Goal: Check status: Check status

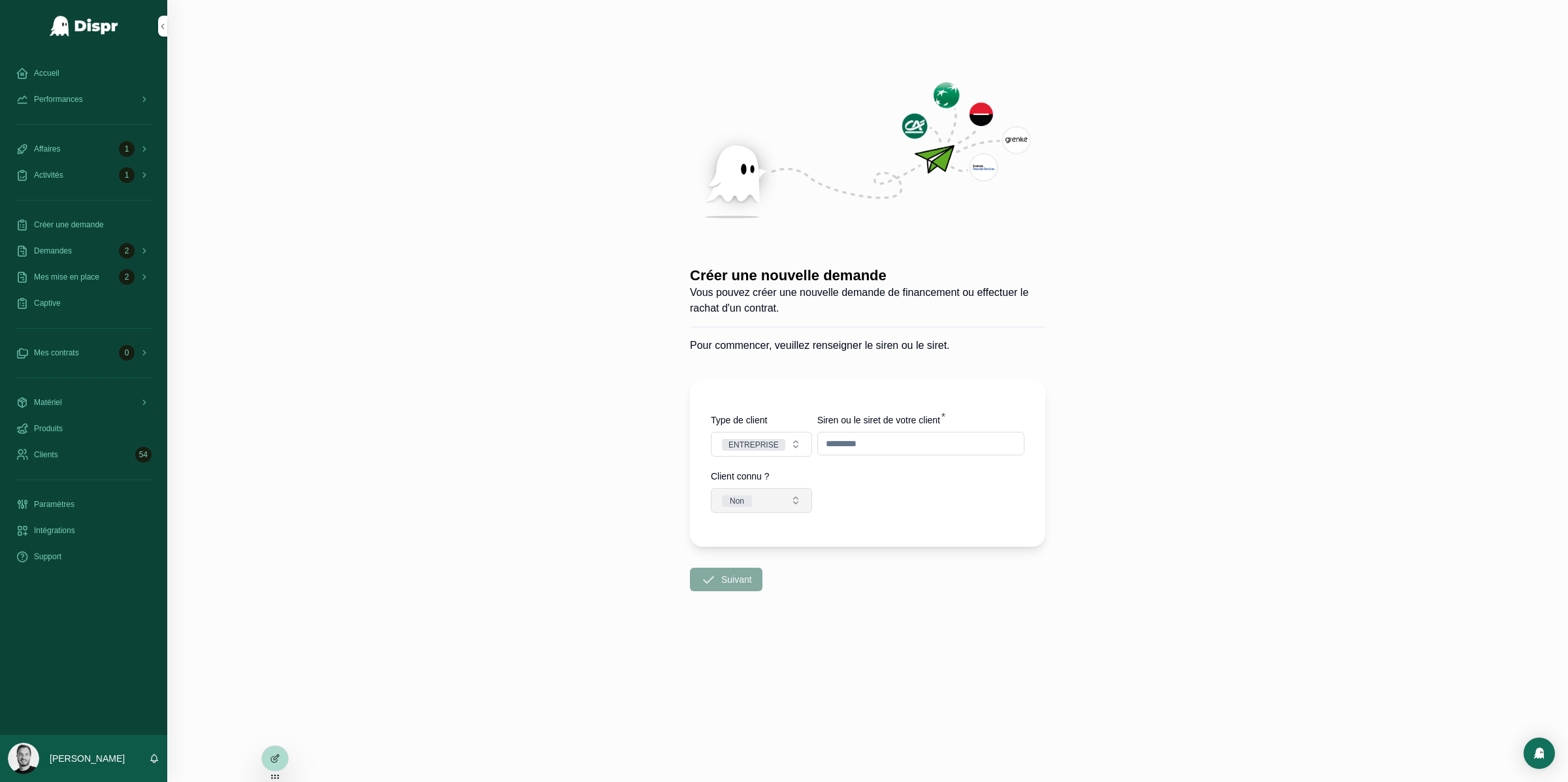
click at [767, 490] on button "Non" at bounding box center [762, 501] width 101 height 25
click at [770, 572] on div "Oui" at bounding box center [761, 572] width 157 height 19
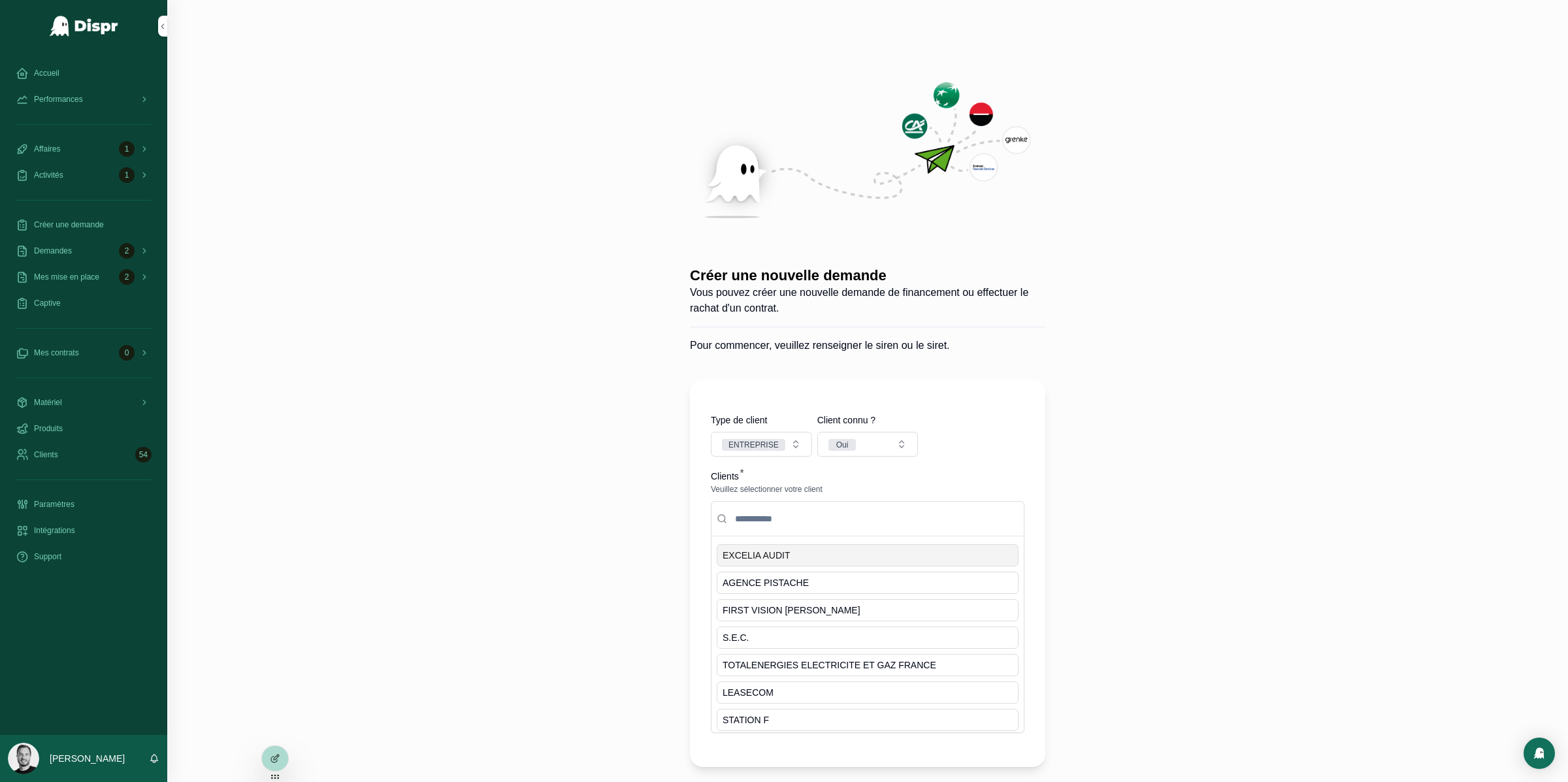
click at [847, 521] on input "scrollable content" at bounding box center [875, 519] width 286 height 24
type input "**"
click at [743, 639] on div "SPHR" at bounding box center [868, 638] width 302 height 22
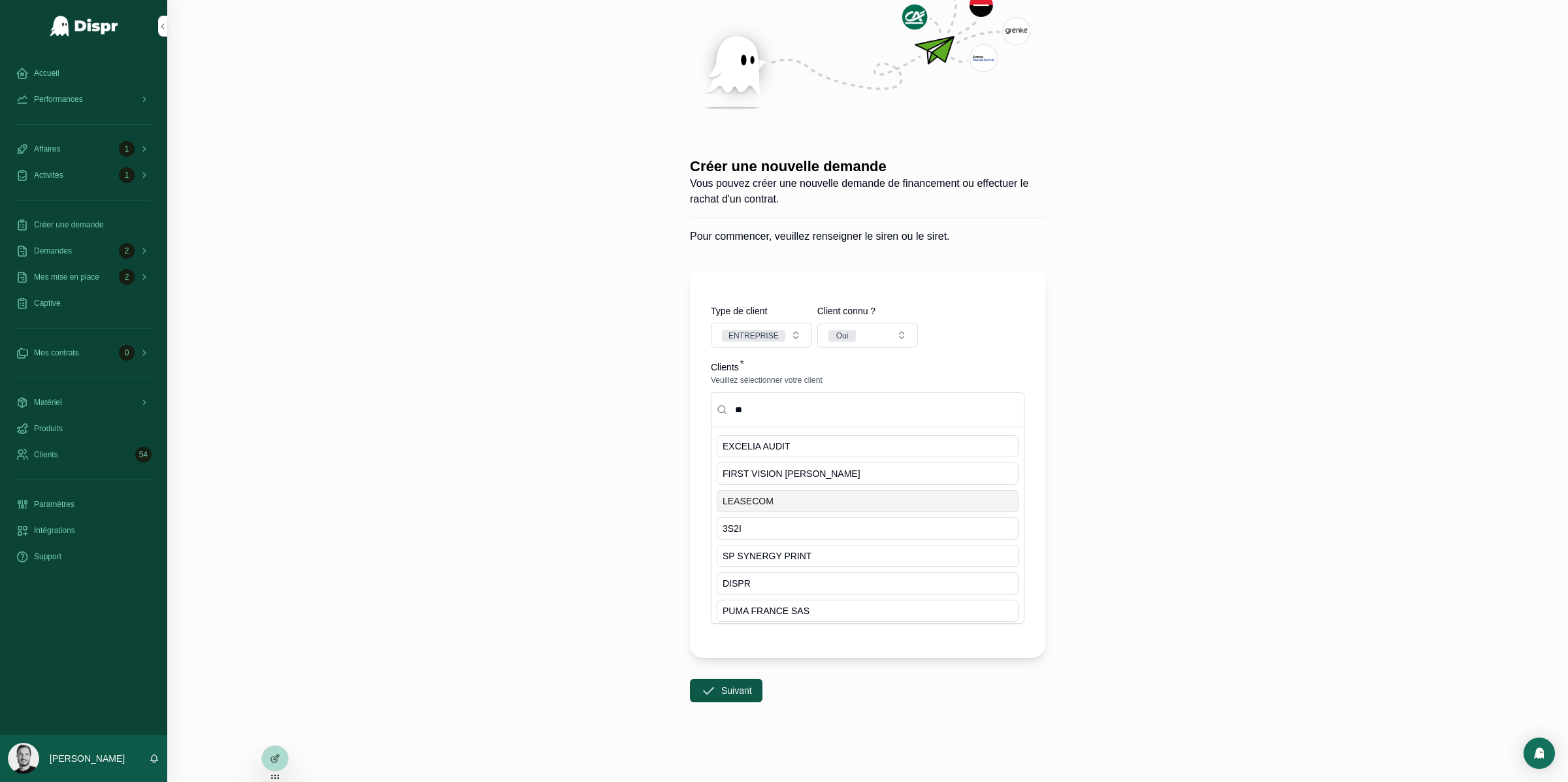
scroll to position [113, 0]
click at [568, 484] on div "Créer une nouvelle demande Vous pouvez créer une nouvelle demande de financemen…" at bounding box center [868, 278] width 1401 height 782
click at [726, 691] on button "Suivant" at bounding box center [726, 687] width 72 height 24
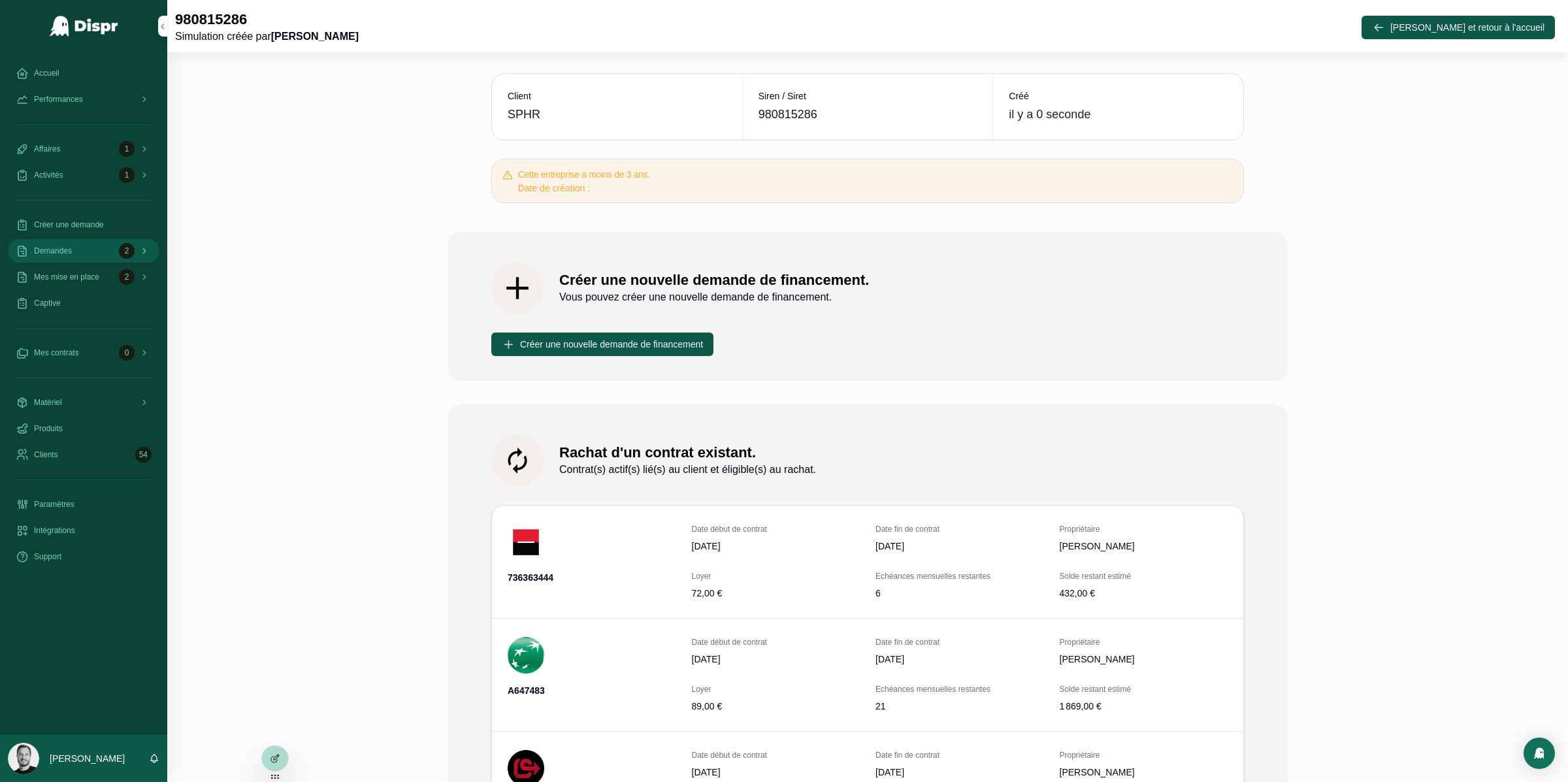
click at [119, 253] on div "2" at bounding box center [126, 251] width 16 height 16
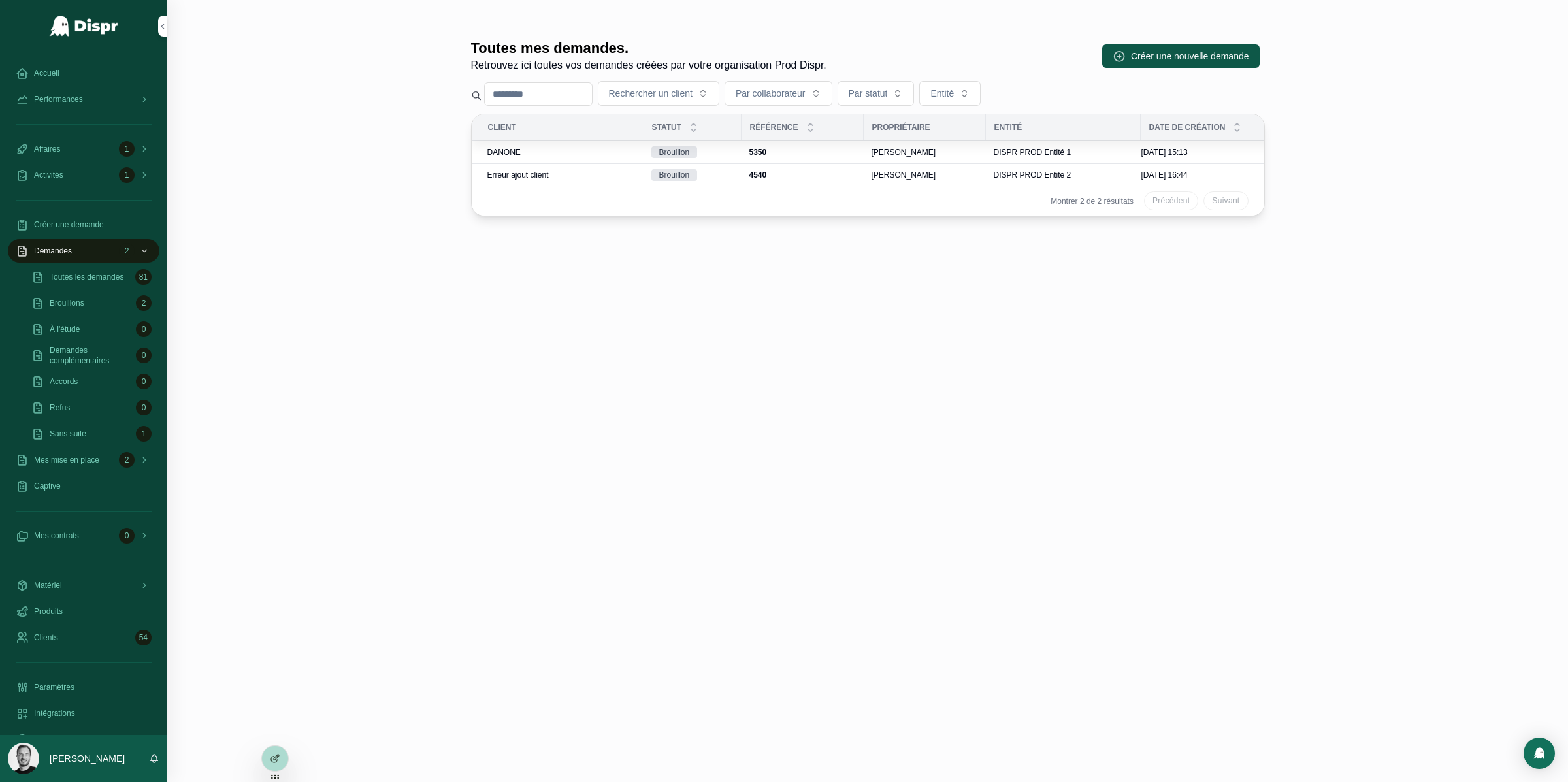
click at [518, 152] on span "DANONE" at bounding box center [504, 152] width 34 height 10
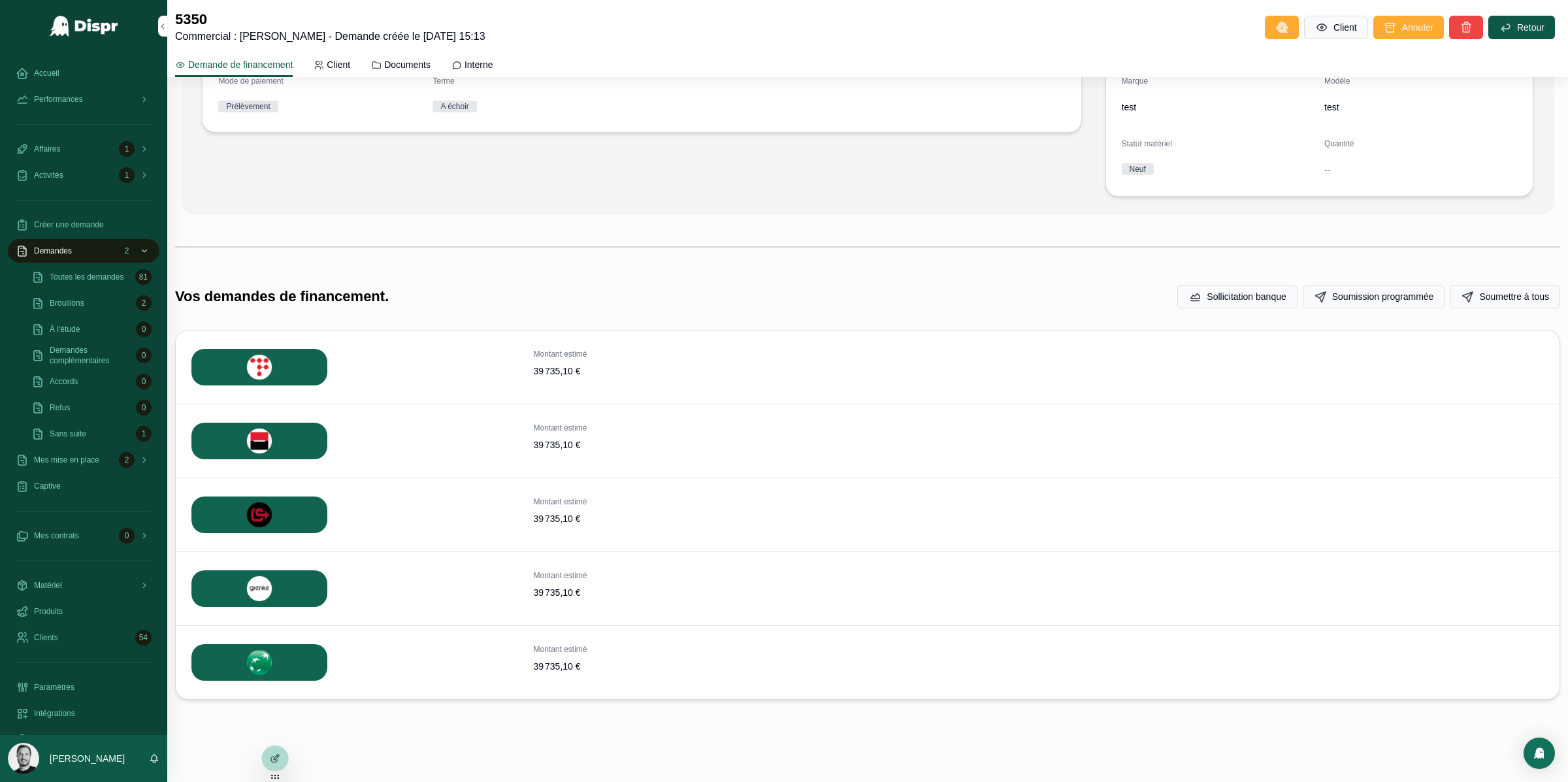
scroll to position [316, 0]
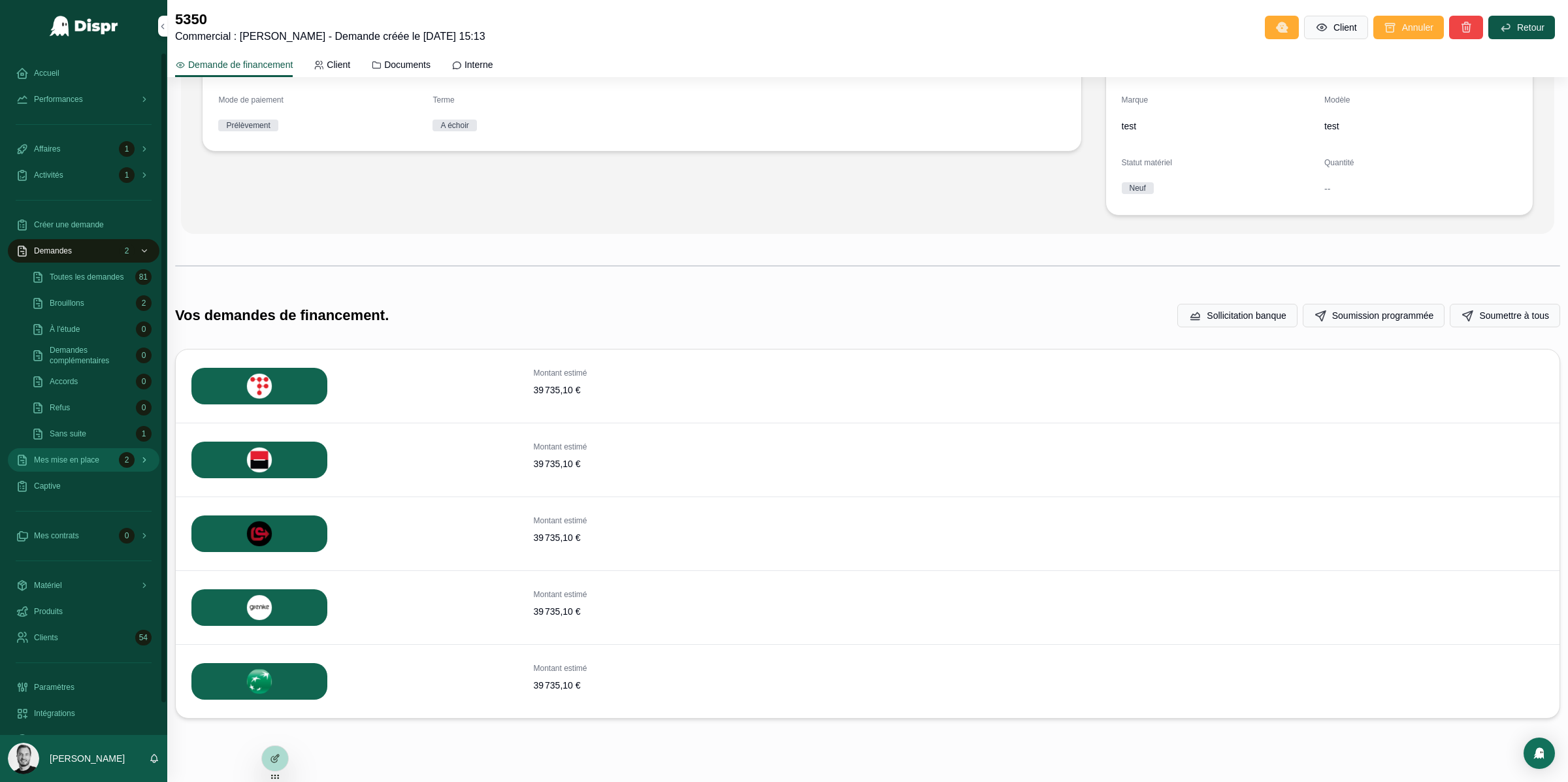
click at [91, 458] on span "Mes mise en place" at bounding box center [66, 460] width 66 height 10
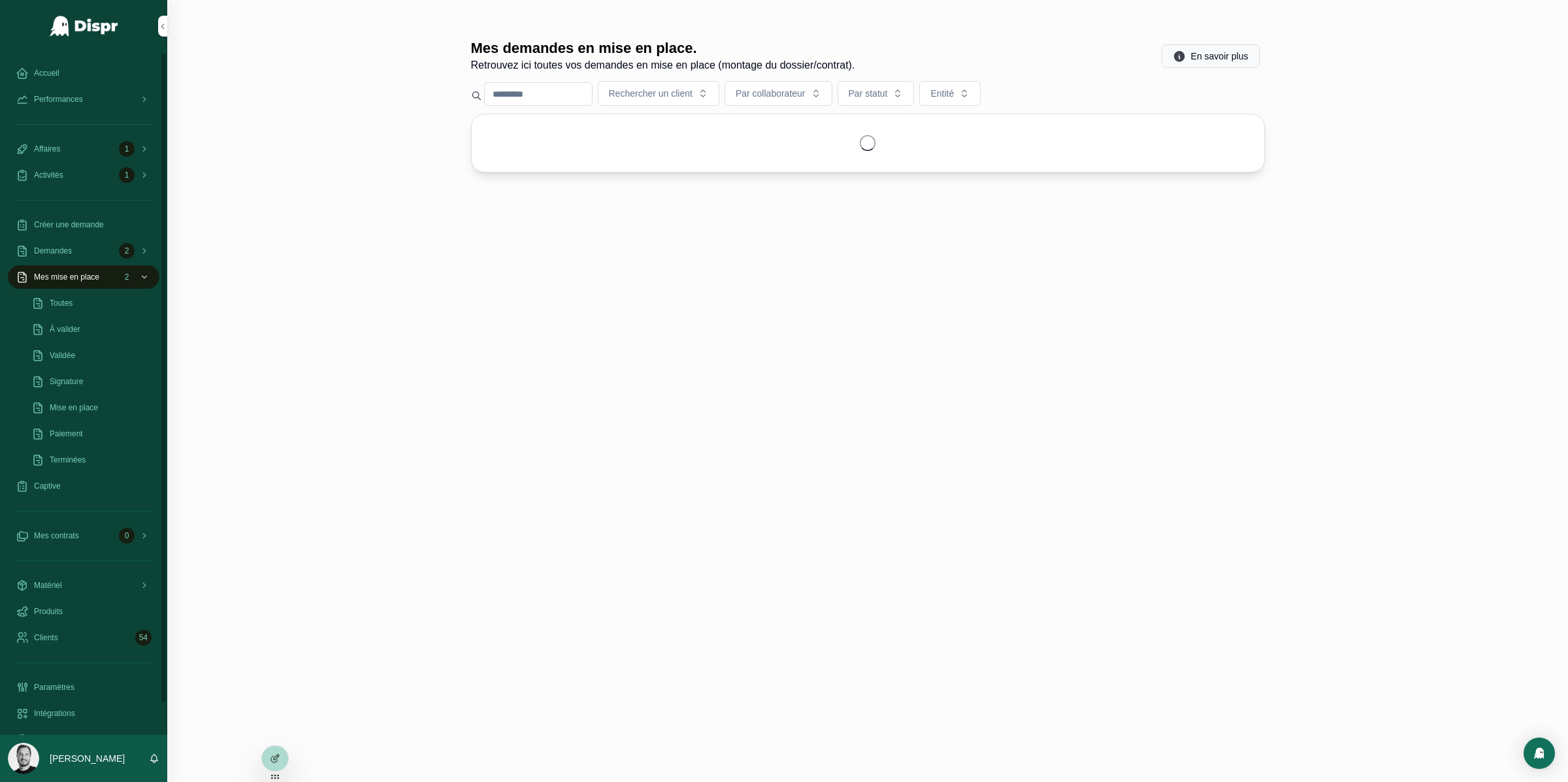
scroll to position [0, 0]
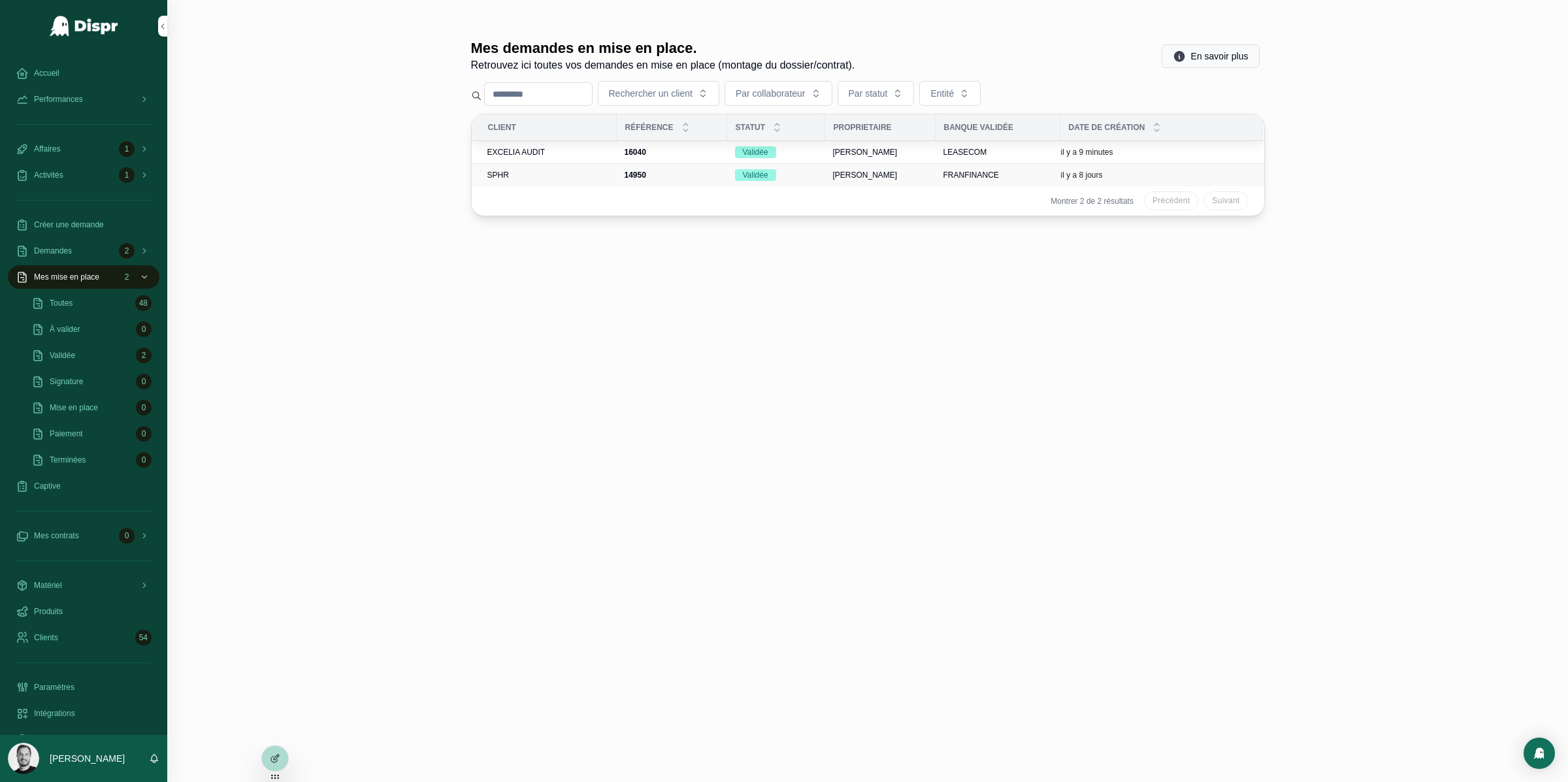
click at [513, 174] on div "SPHR" at bounding box center [548, 175] width 121 height 10
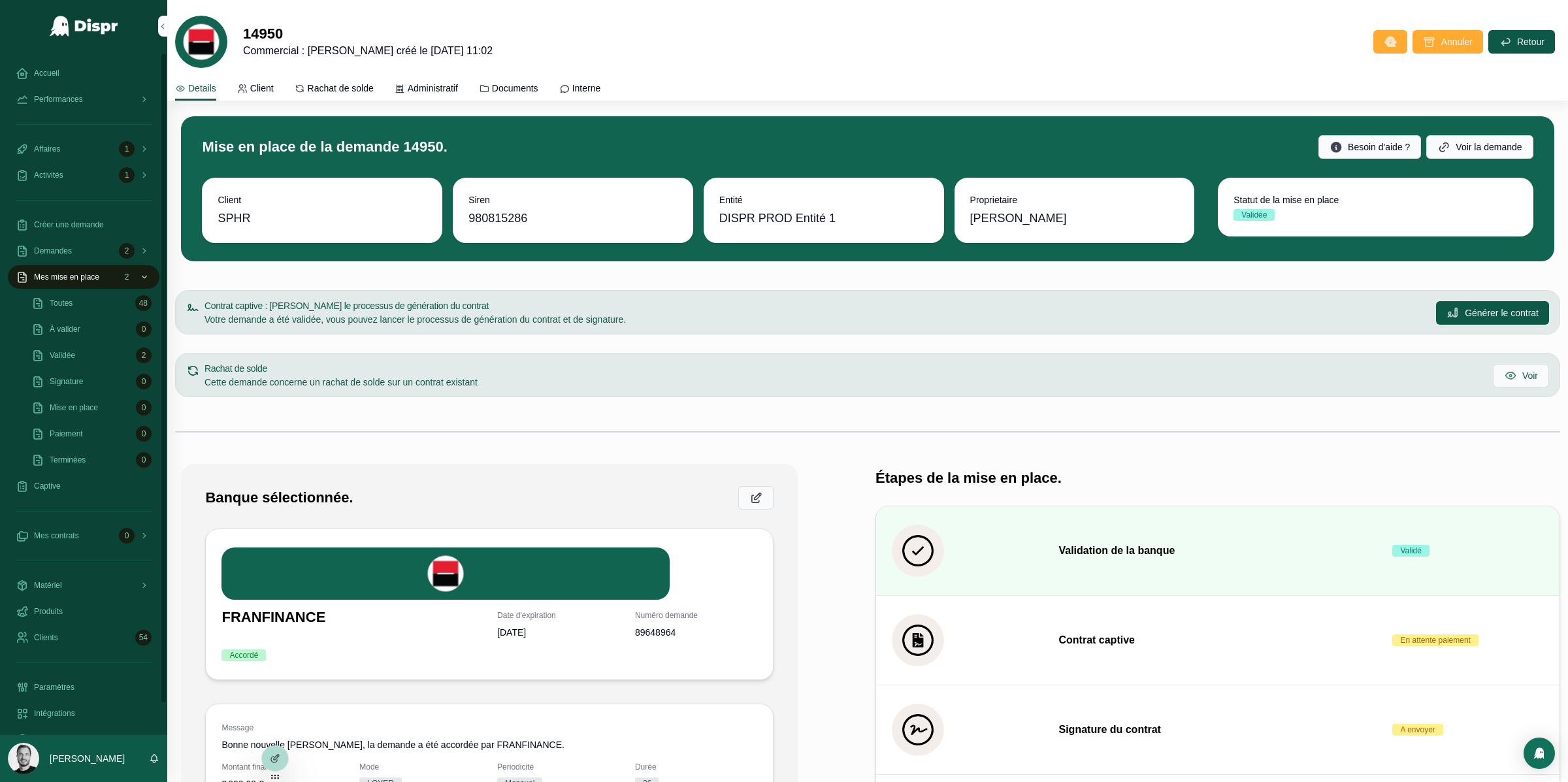
click at [50, 111] on div "Performances" at bounding box center [83, 98] width 167 height 26
click at [60, 96] on span "Performances" at bounding box center [58, 99] width 49 height 10
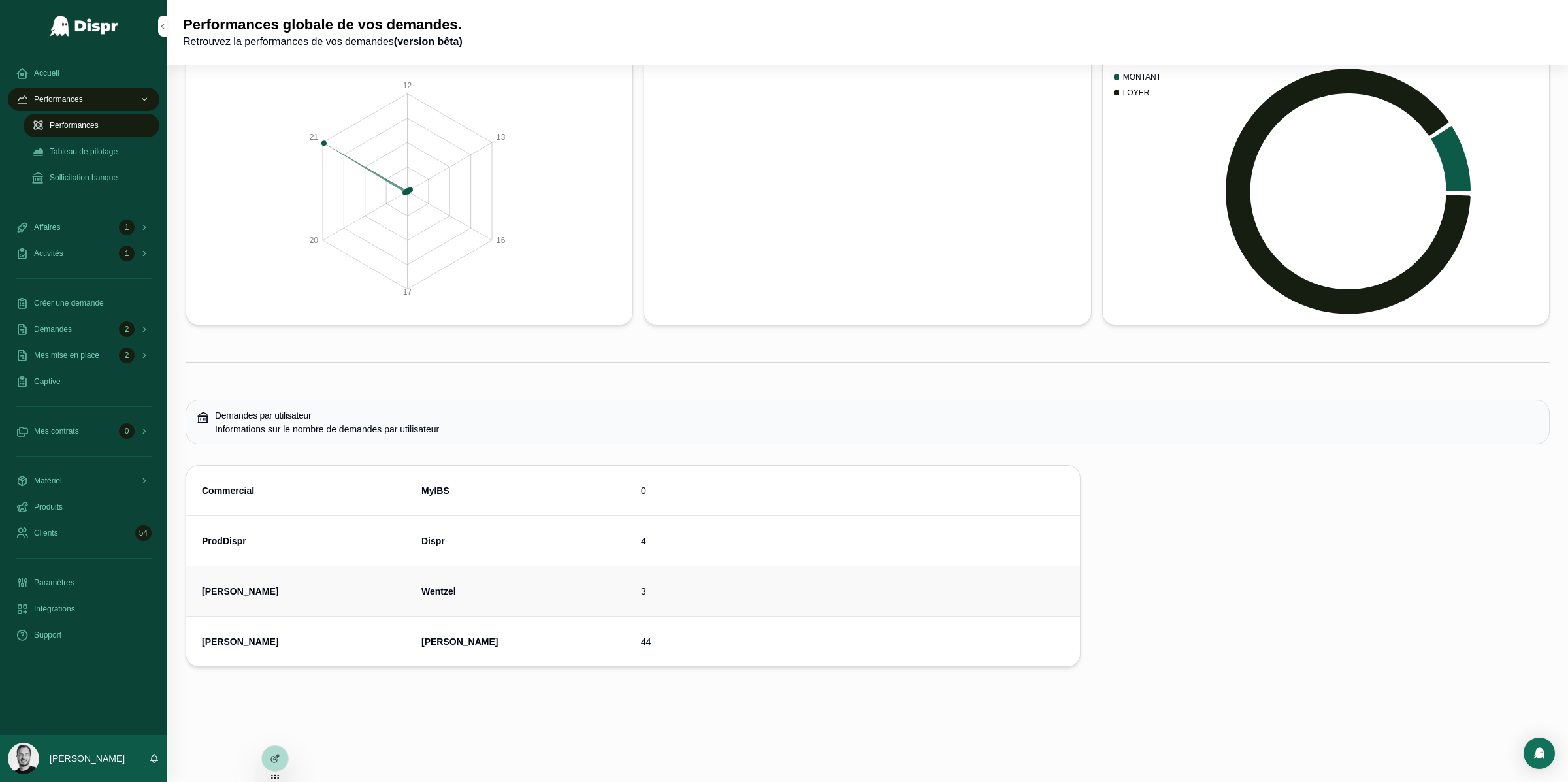
scroll to position [4817, 0]
click at [381, 646] on span "[PERSON_NAME]" at bounding box center [304, 642] width 204 height 13
drag, startPoint x: 393, startPoint y: 645, endPoint x: 968, endPoint y: 643, distance: 575.0
click at [968, 643] on div "[PERSON_NAME] 44" at bounding box center [633, 642] width 863 height 13
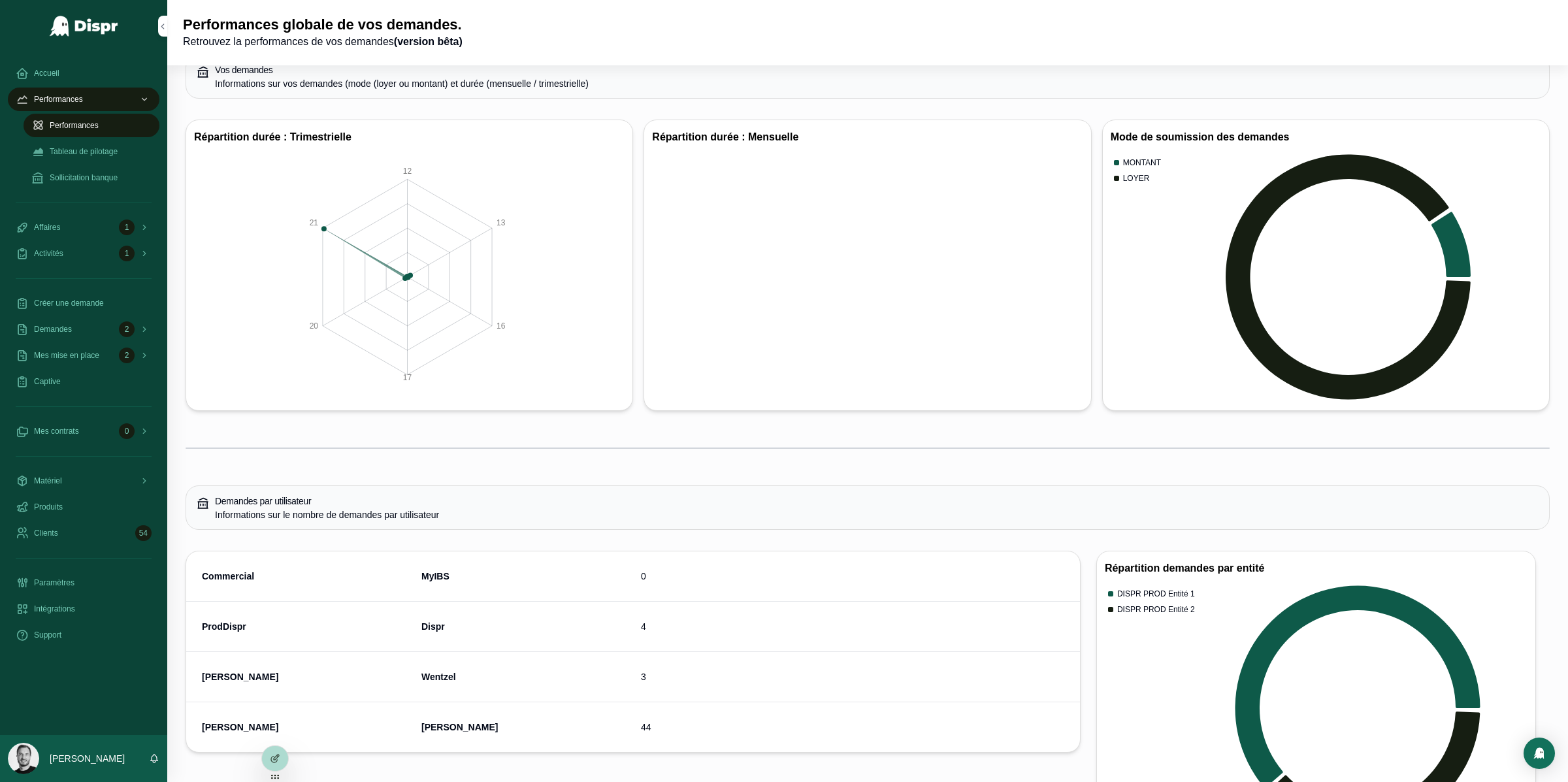
scroll to position [1203, 0]
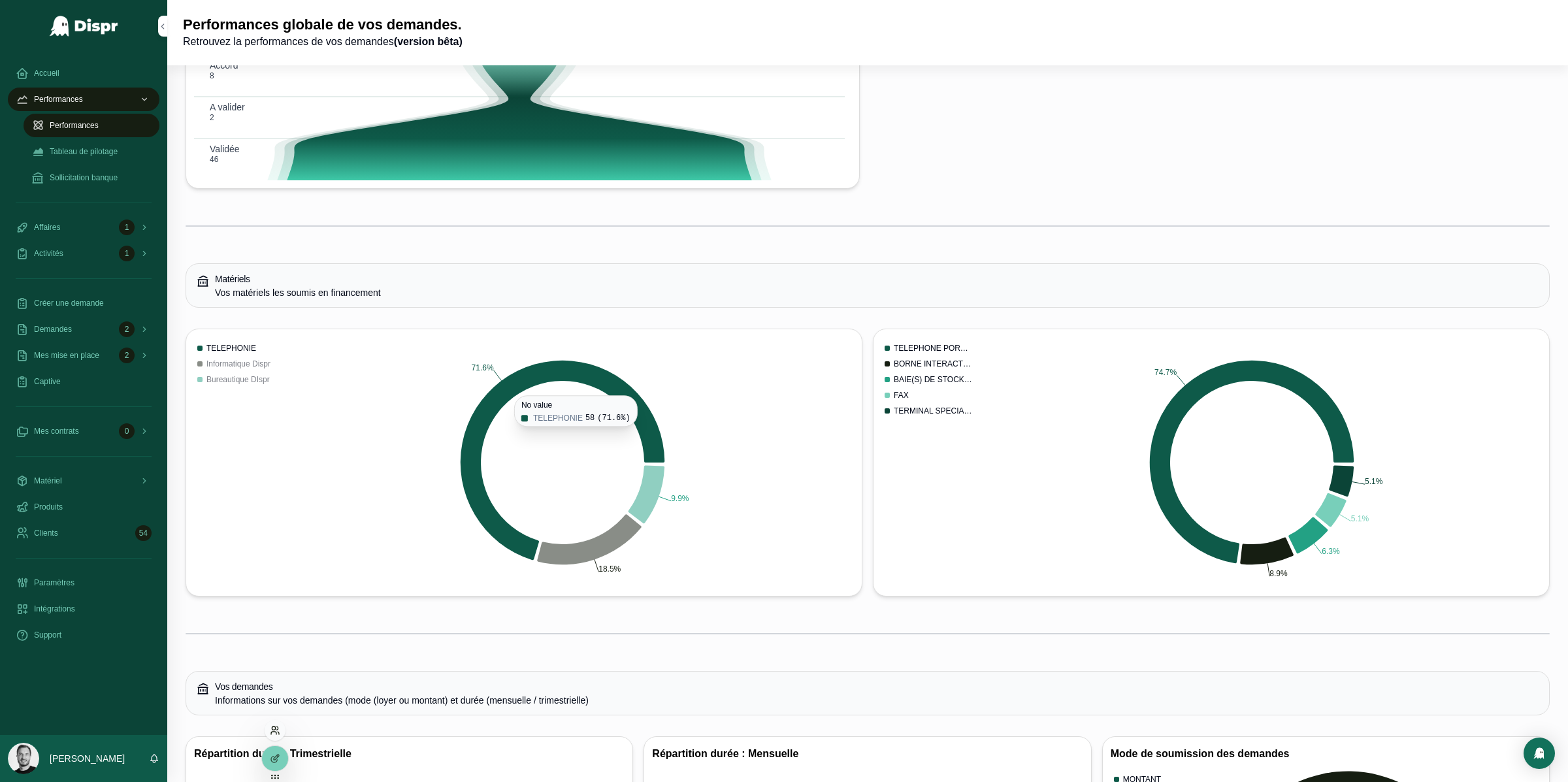
click at [274, 734] on icon at bounding box center [275, 731] width 10 height 10
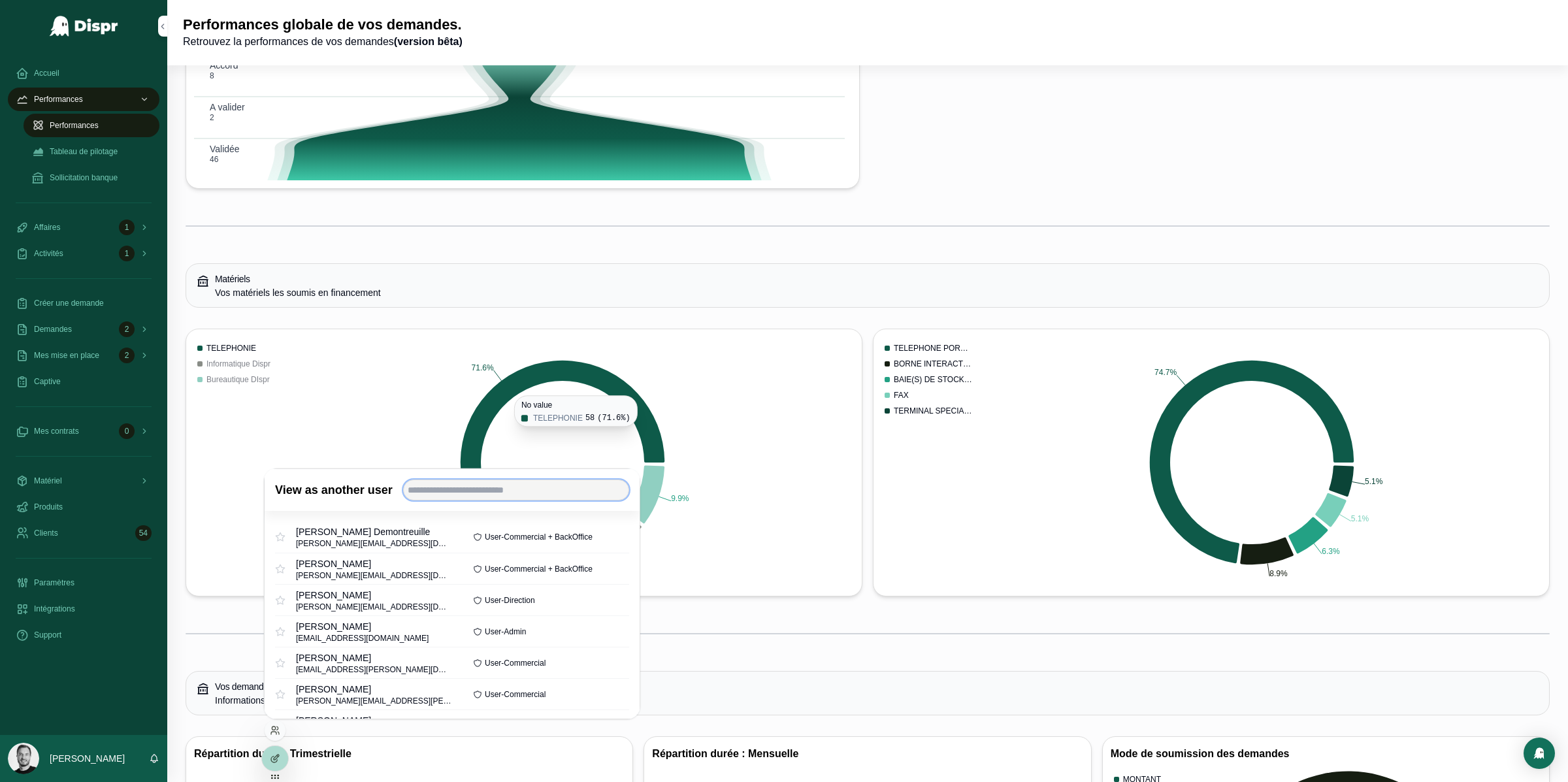
click at [470, 492] on input "text" at bounding box center [516, 490] width 226 height 21
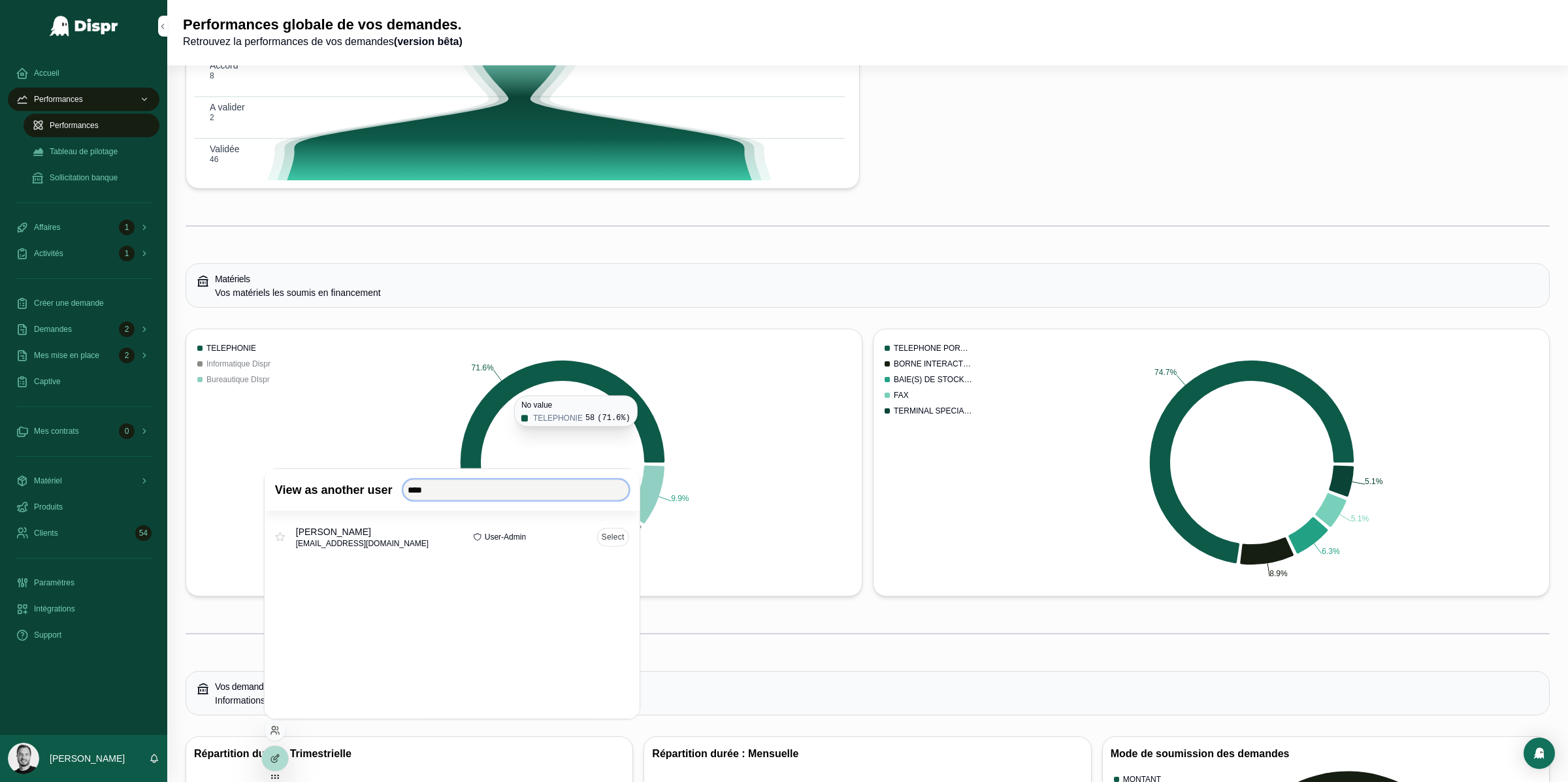
type input "****"
click at [615, 536] on button "Select" at bounding box center [614, 537] width 32 height 19
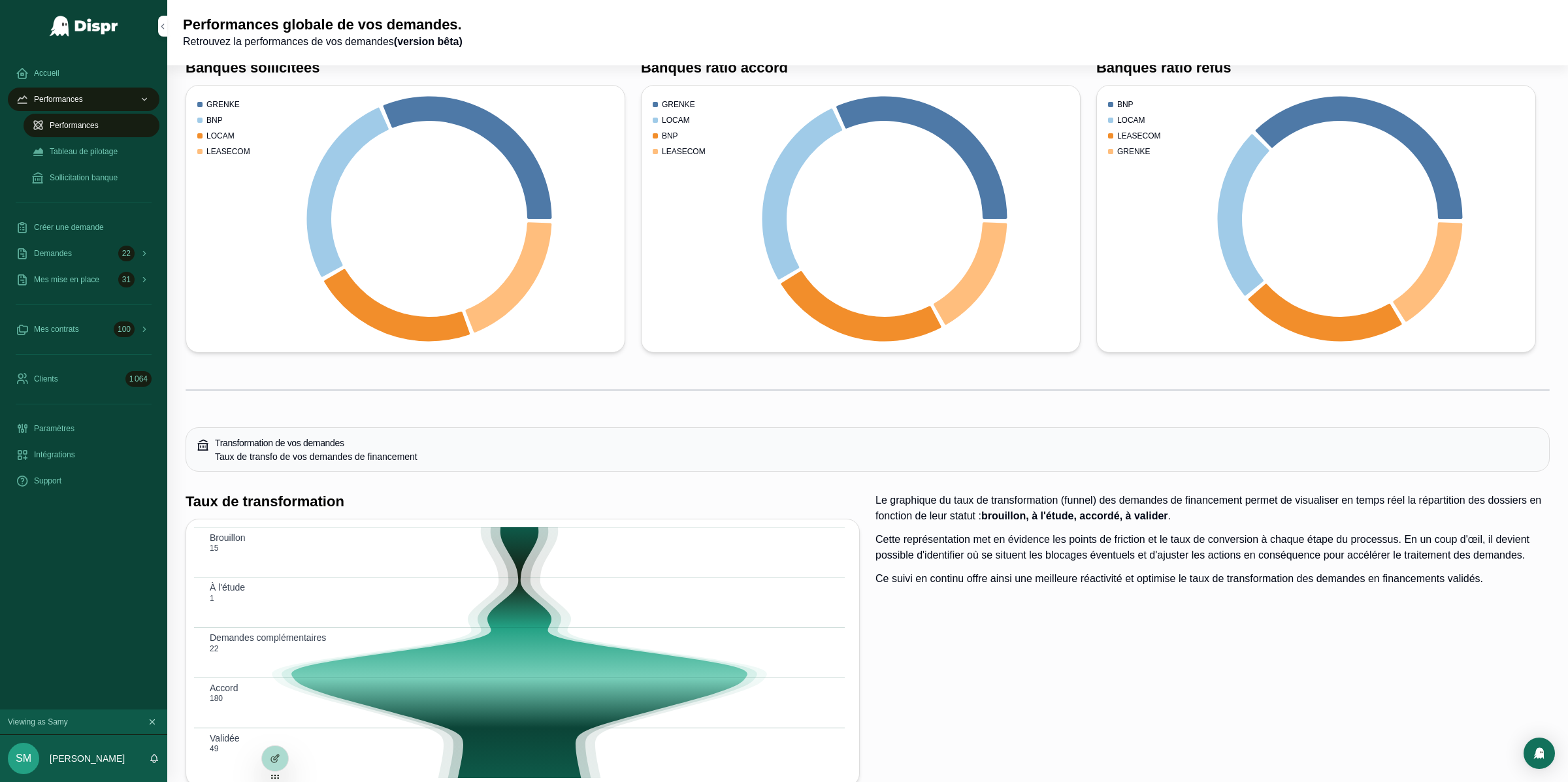
scroll to position [510, 0]
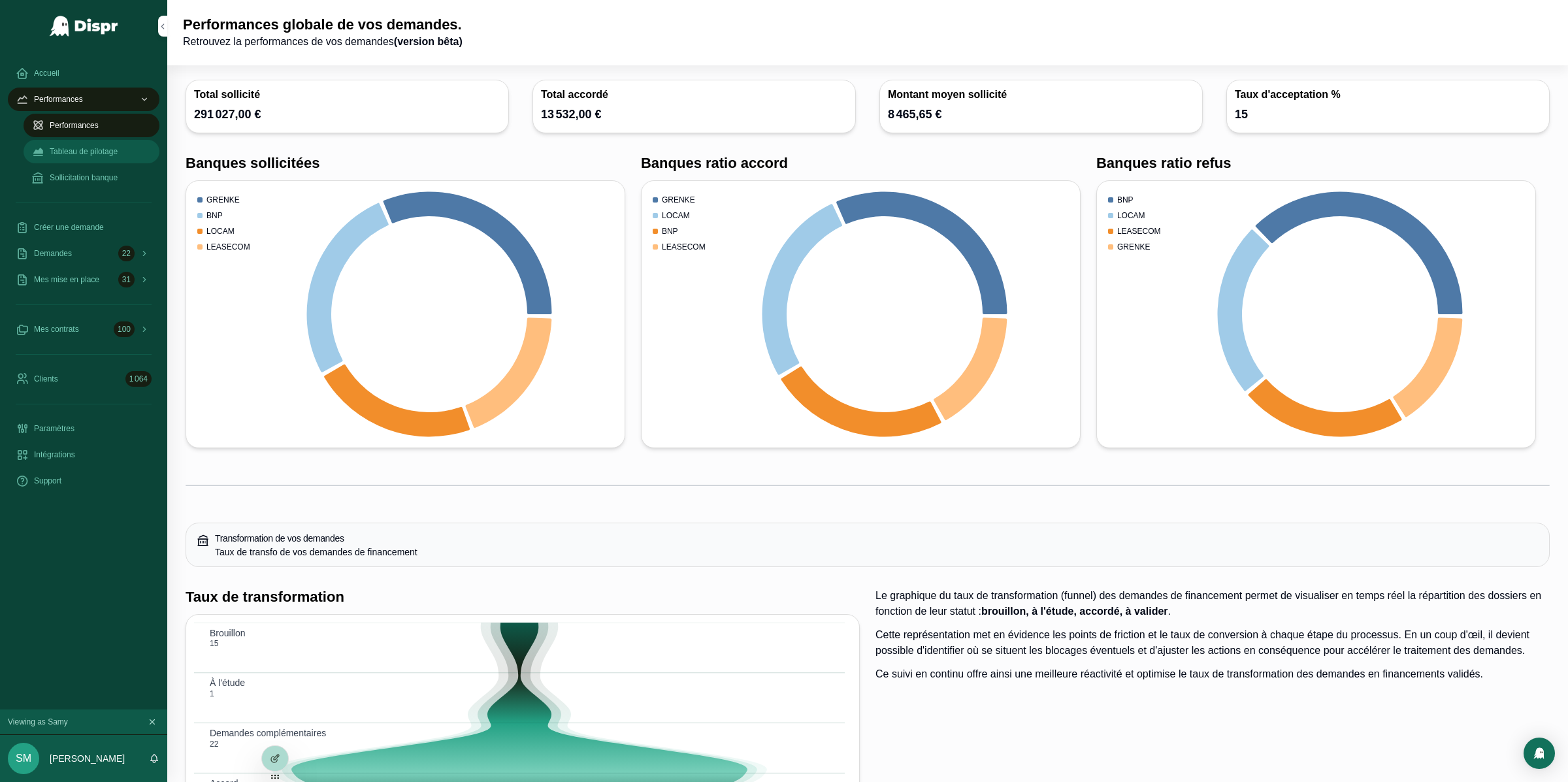
click at [88, 135] on div "Performances" at bounding box center [91, 125] width 120 height 21
click at [92, 148] on span "Tableau de pilotage" at bounding box center [83, 152] width 68 height 10
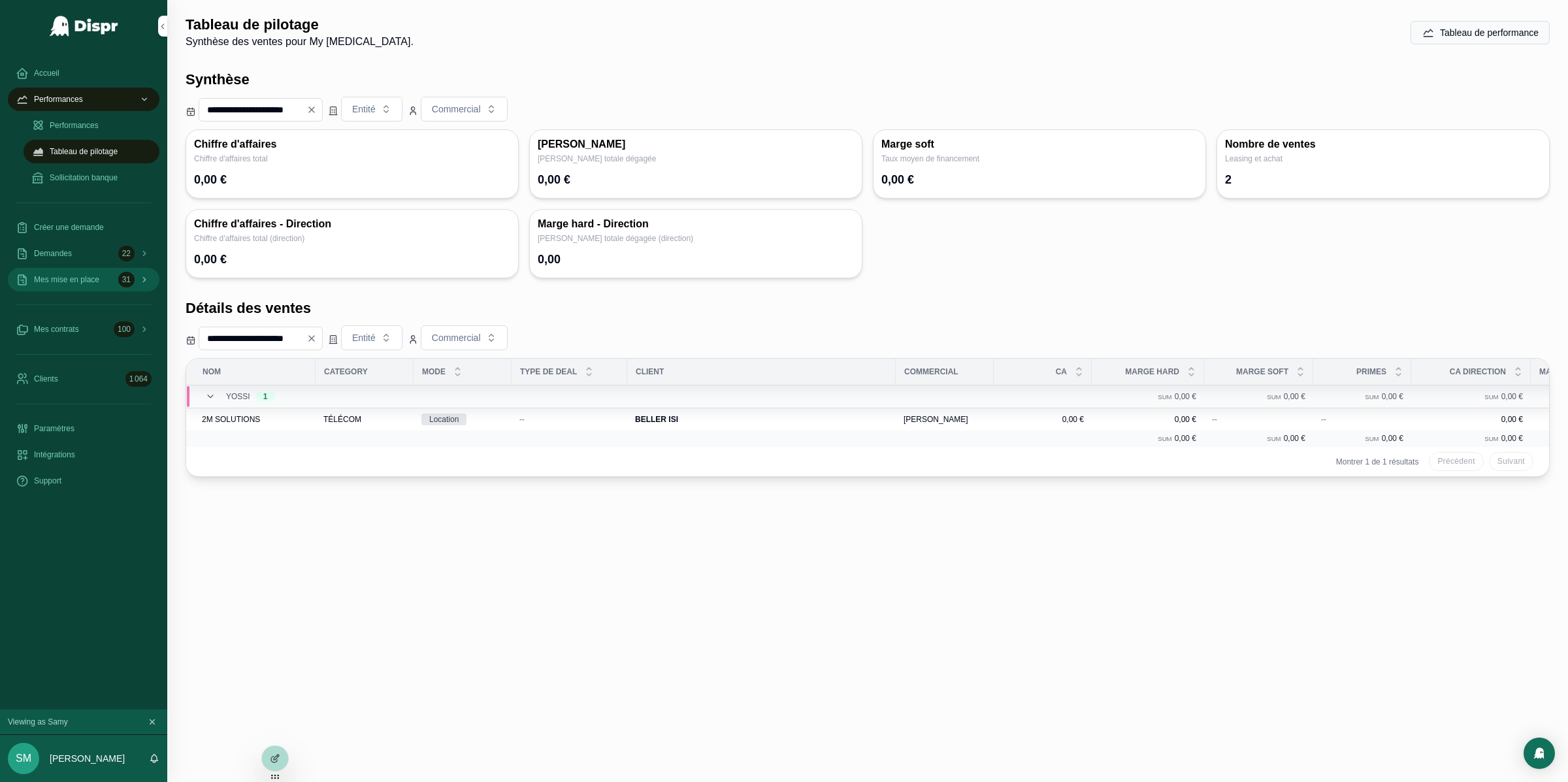
click at [79, 283] on span "Mes mise en place" at bounding box center [66, 279] width 66 height 10
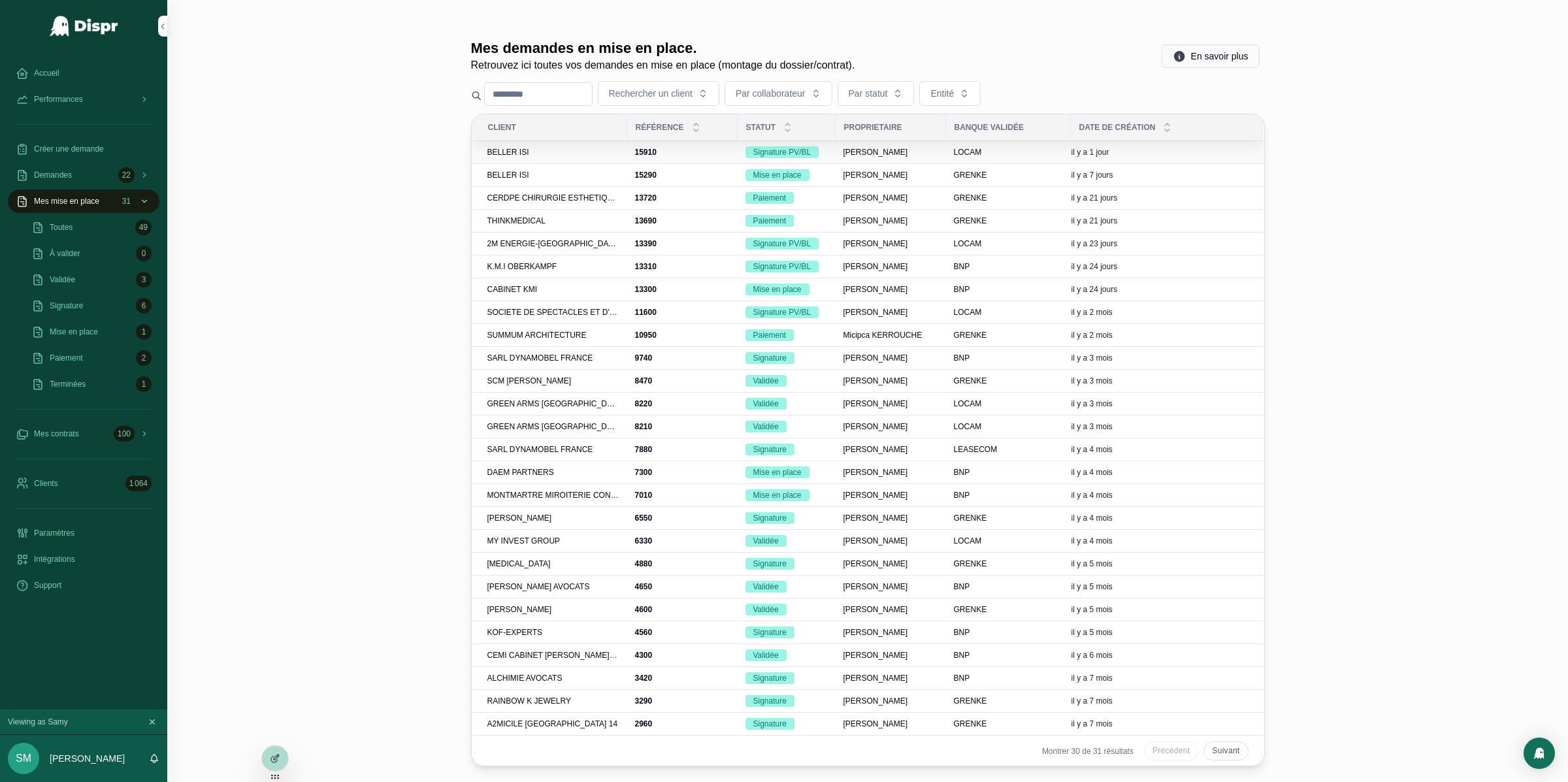
click at [508, 158] on td "BELLER ISI" at bounding box center [550, 152] width 156 height 23
click at [534, 153] on div "BELLER ISI" at bounding box center [553, 152] width 132 height 10
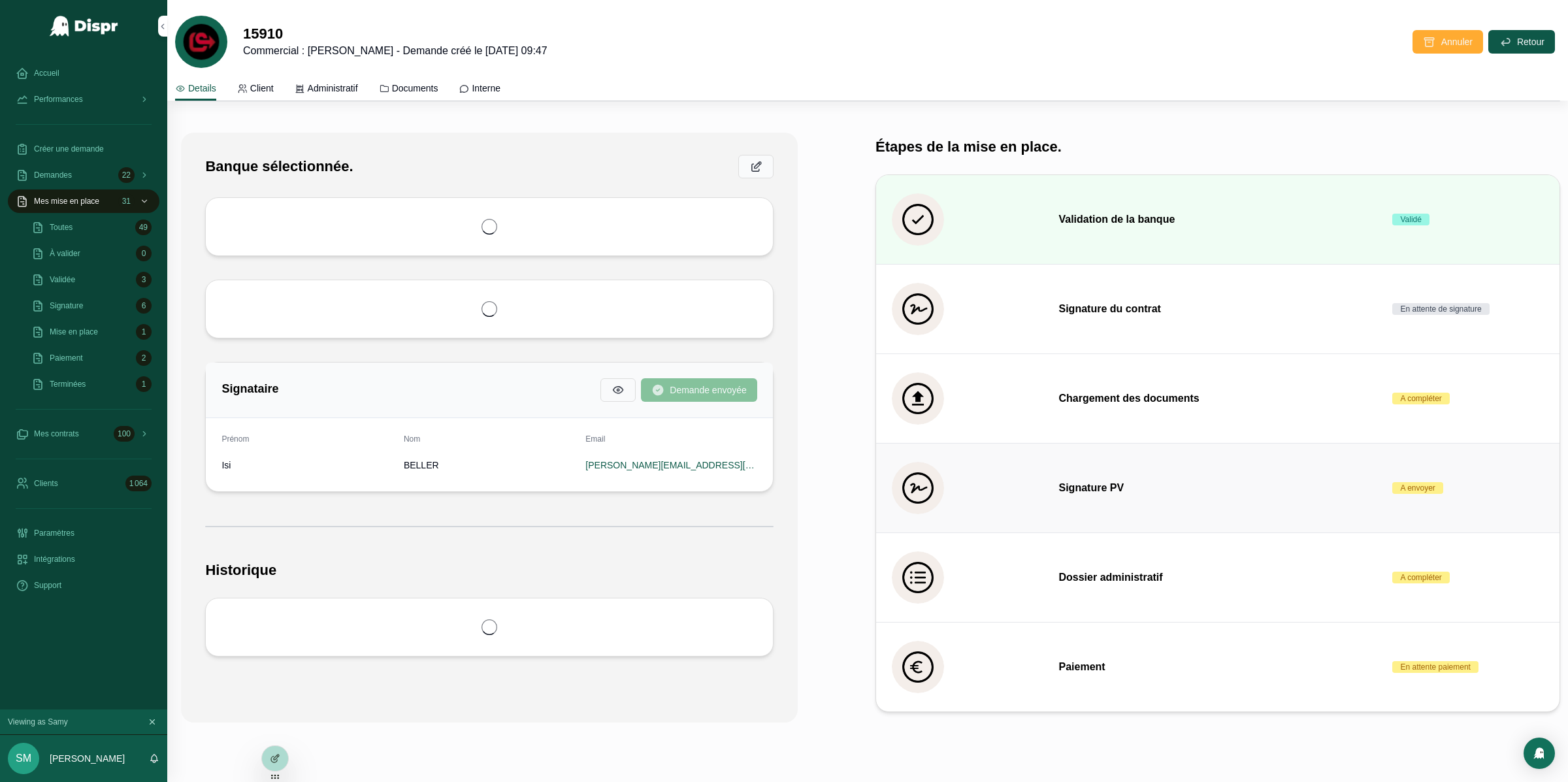
scroll to position [383, 0]
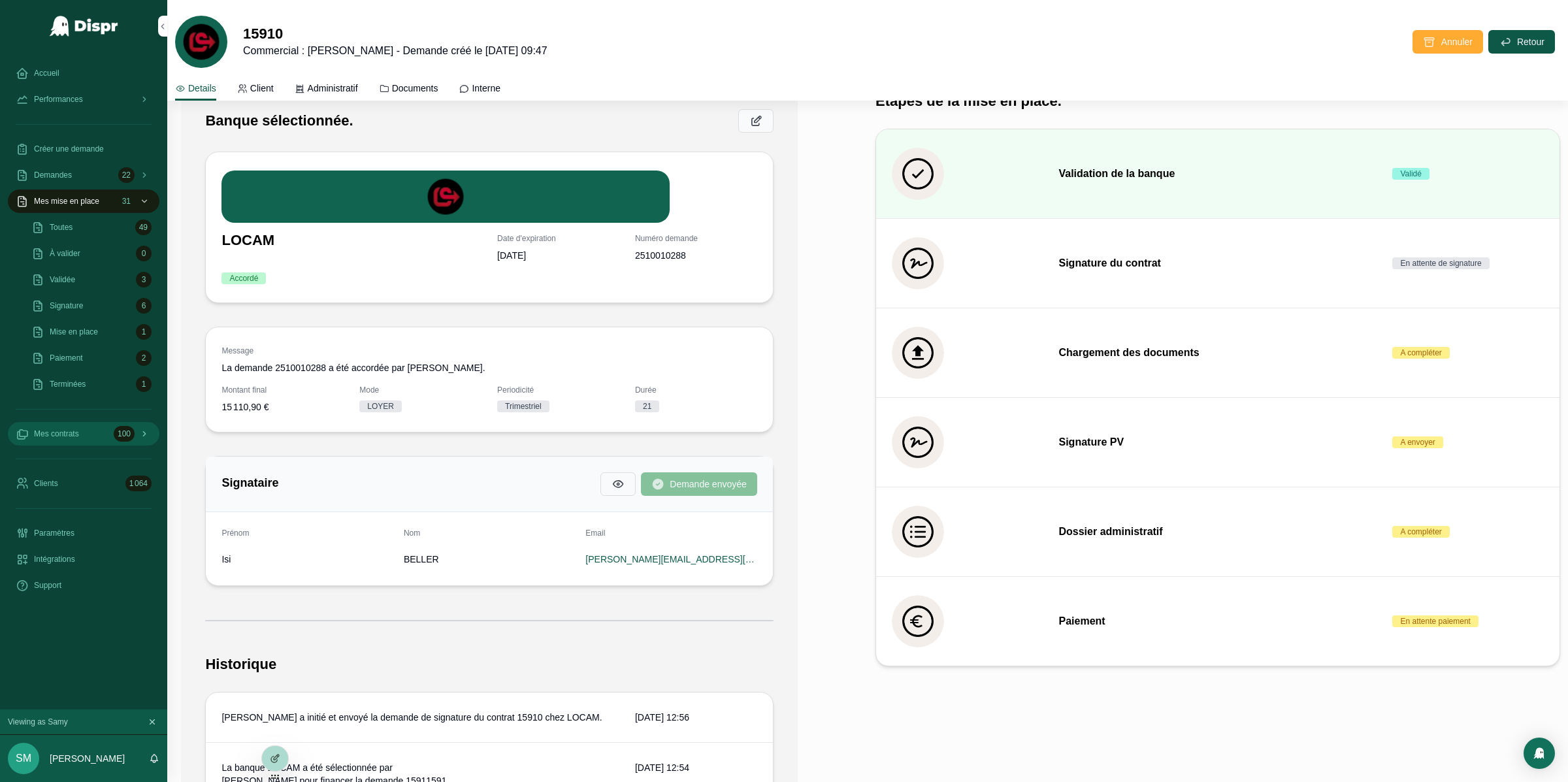
click at [56, 432] on span "Mes contrats" at bounding box center [56, 434] width 45 height 10
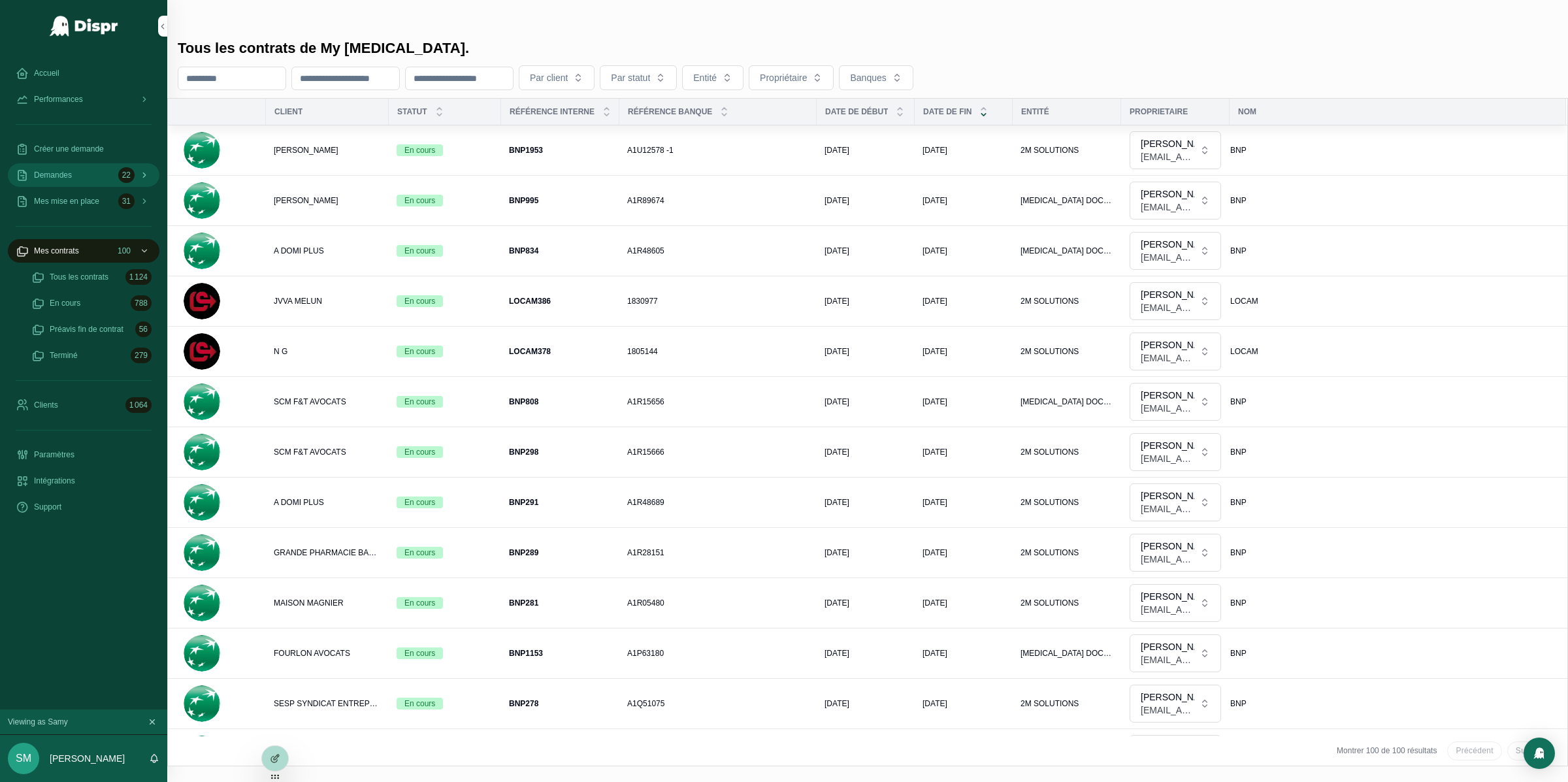
click at [77, 173] on div "Demandes 22" at bounding box center [83, 175] width 136 height 21
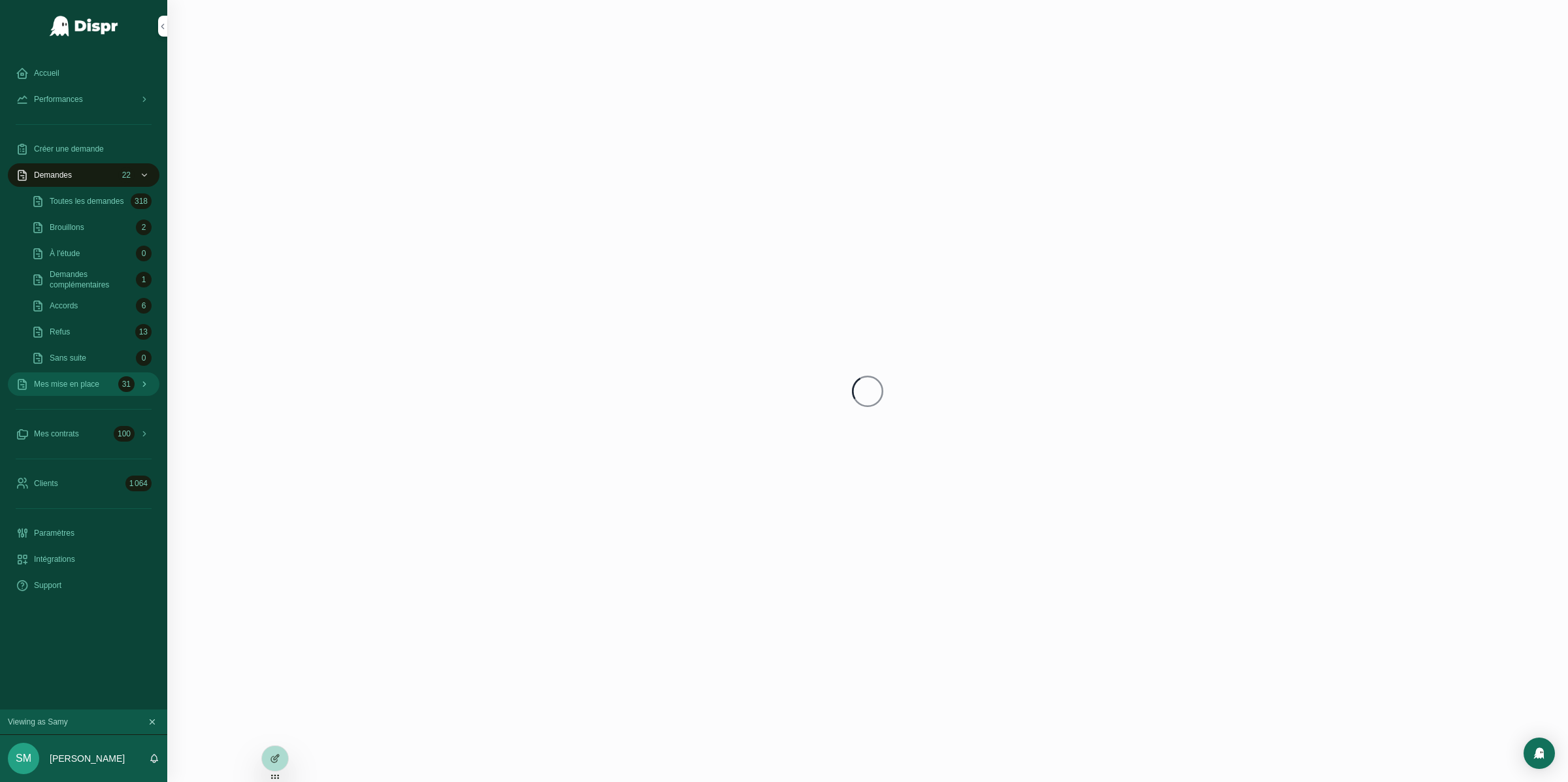
click at [86, 396] on link "Mes mise en place 31" at bounding box center [83, 385] width 151 height 24
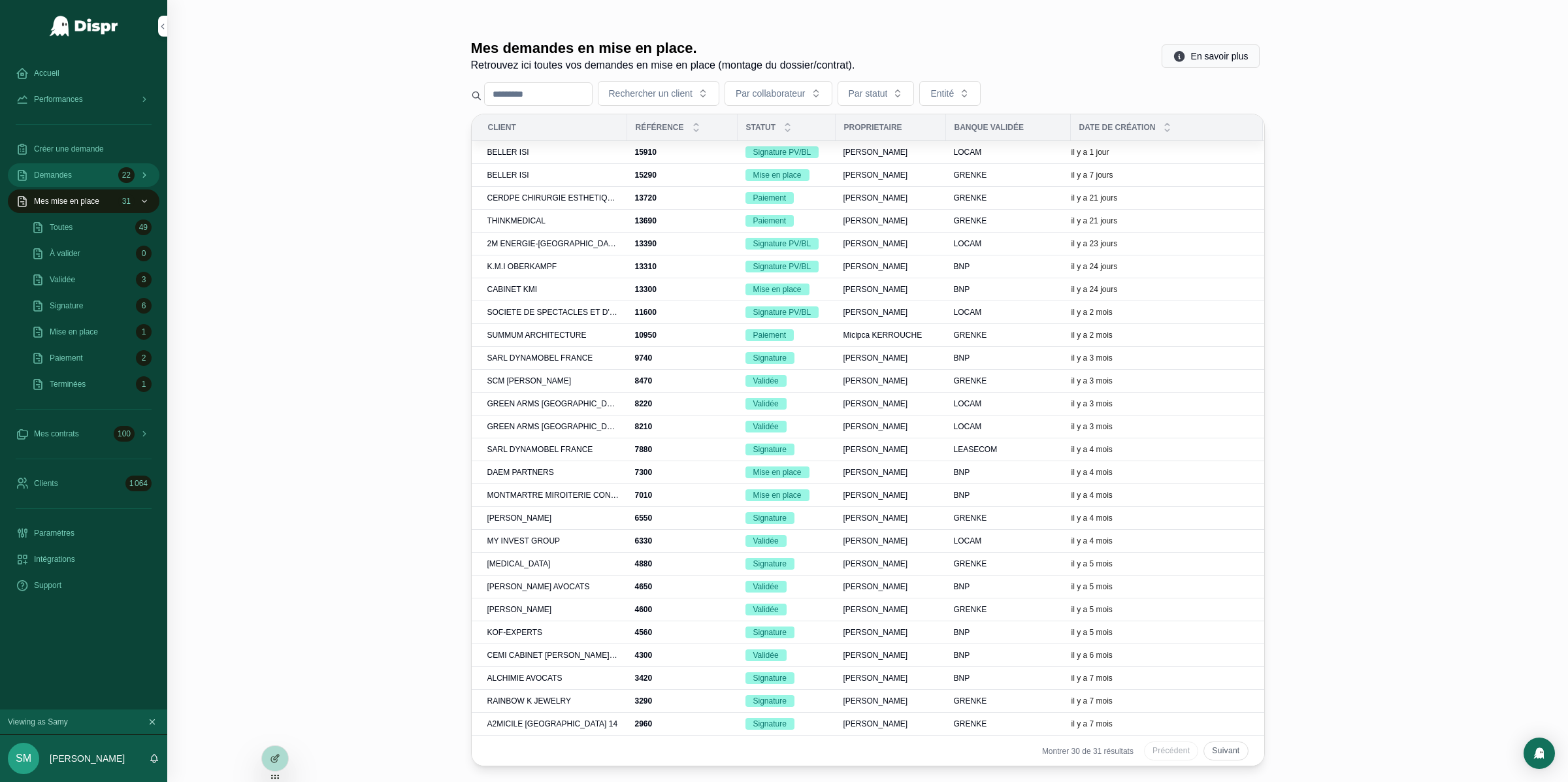
click at [104, 174] on div "Demandes 22" at bounding box center [83, 175] width 136 height 21
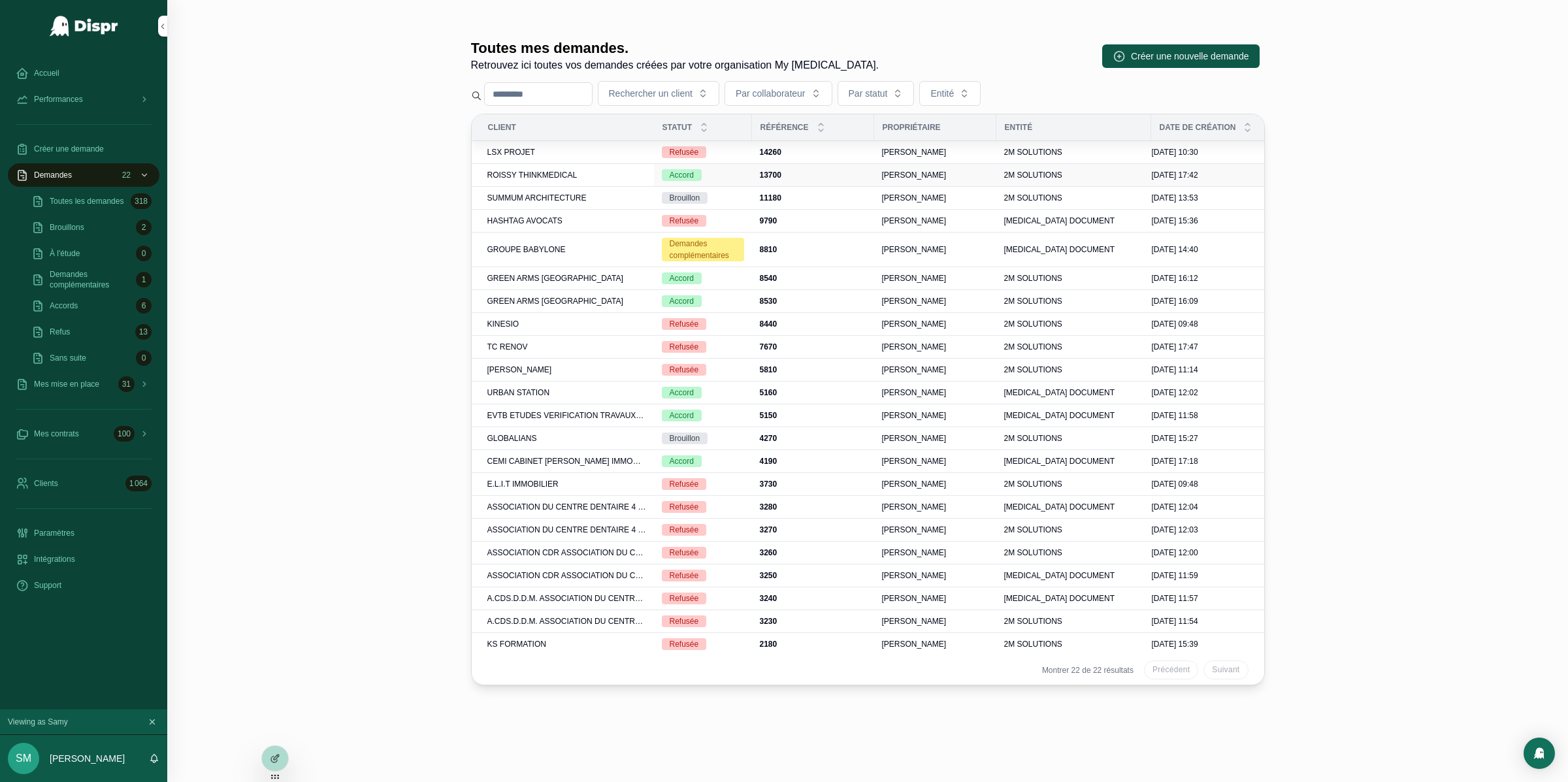
click at [545, 174] on span "ROISSY THINKMEDICAL" at bounding box center [532, 175] width 90 height 10
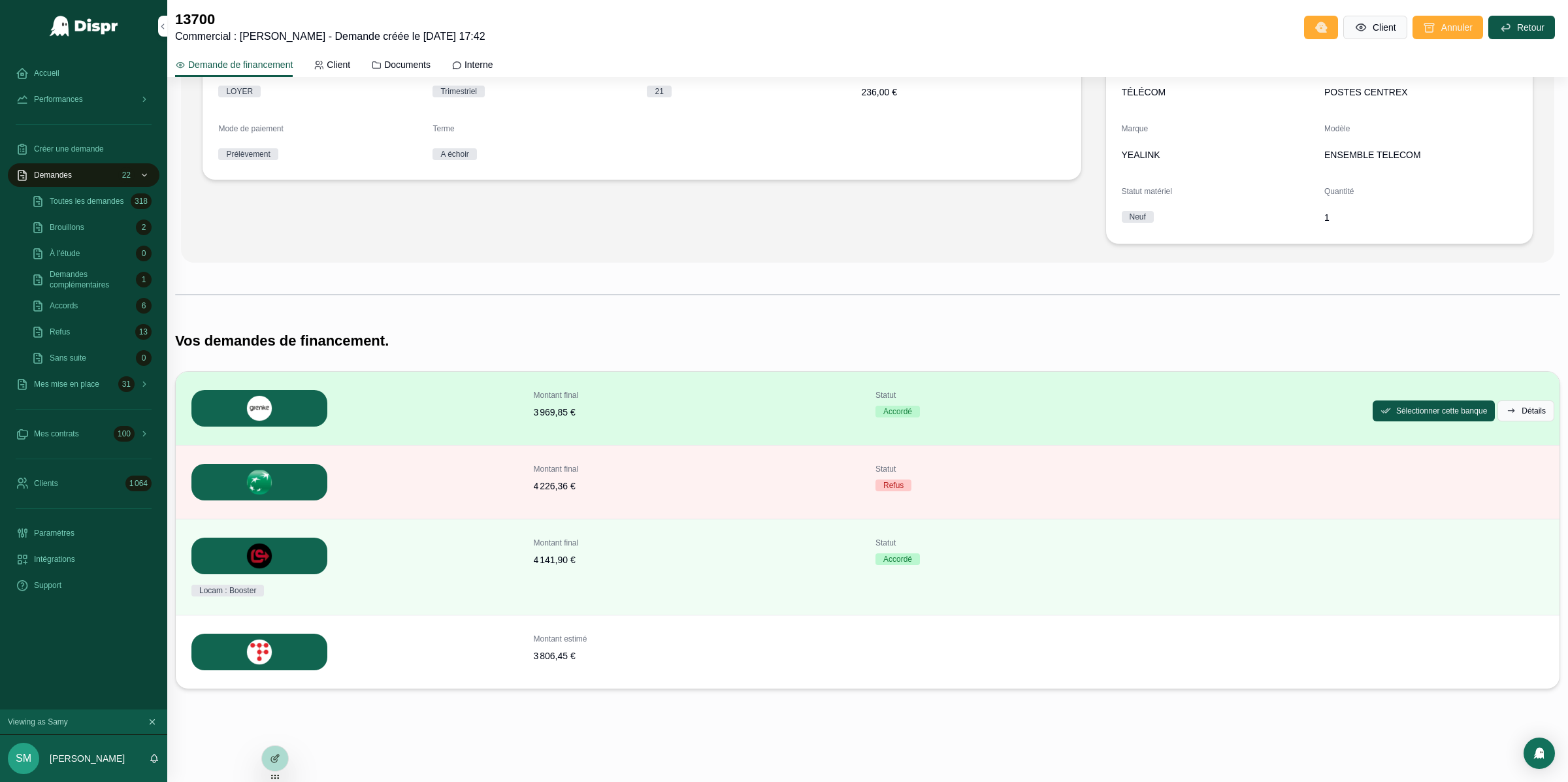
scroll to position [207, 0]
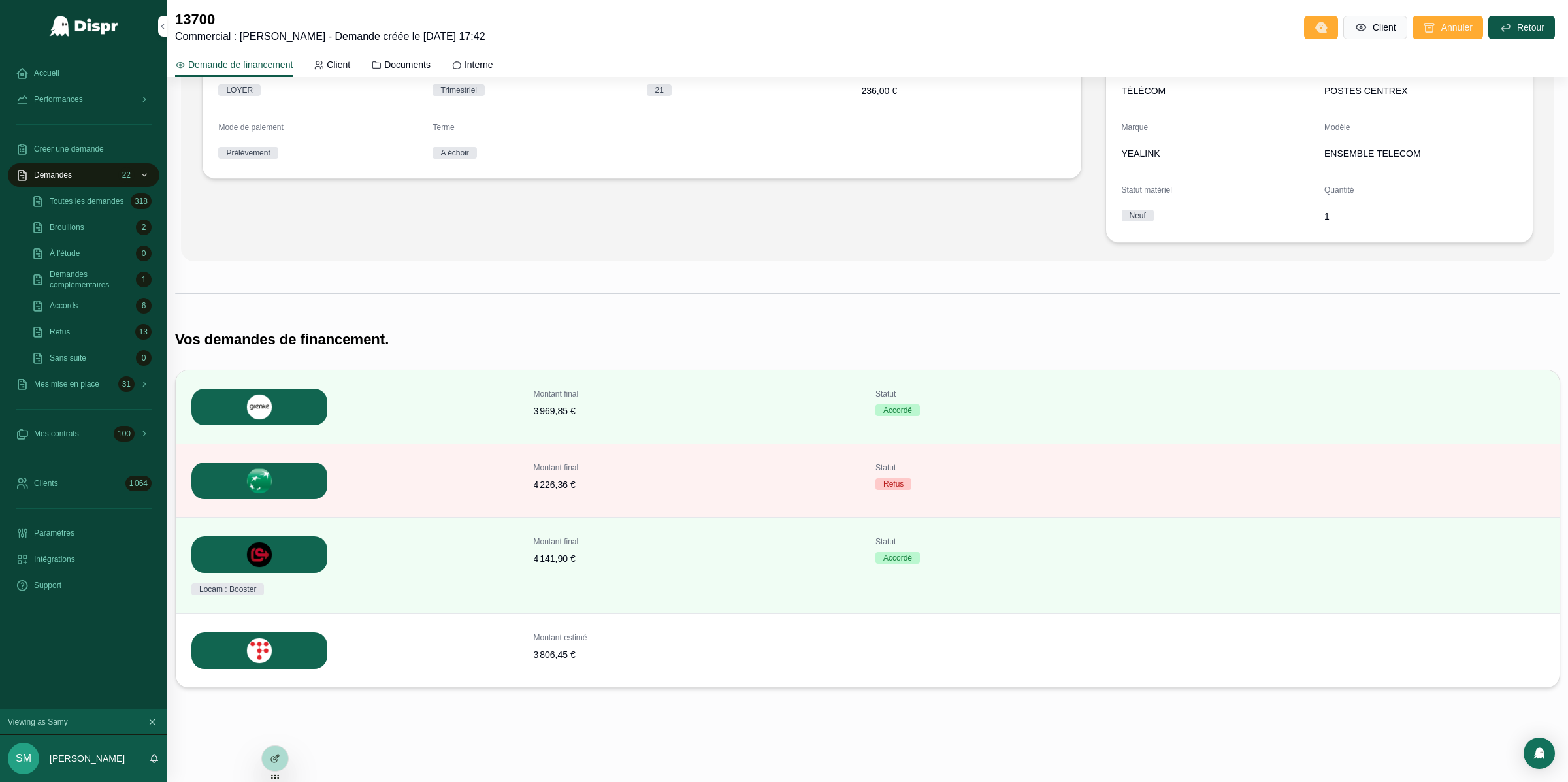
click at [0, 0] on icon "scrollable content" at bounding box center [0, 0] width 0 height 0
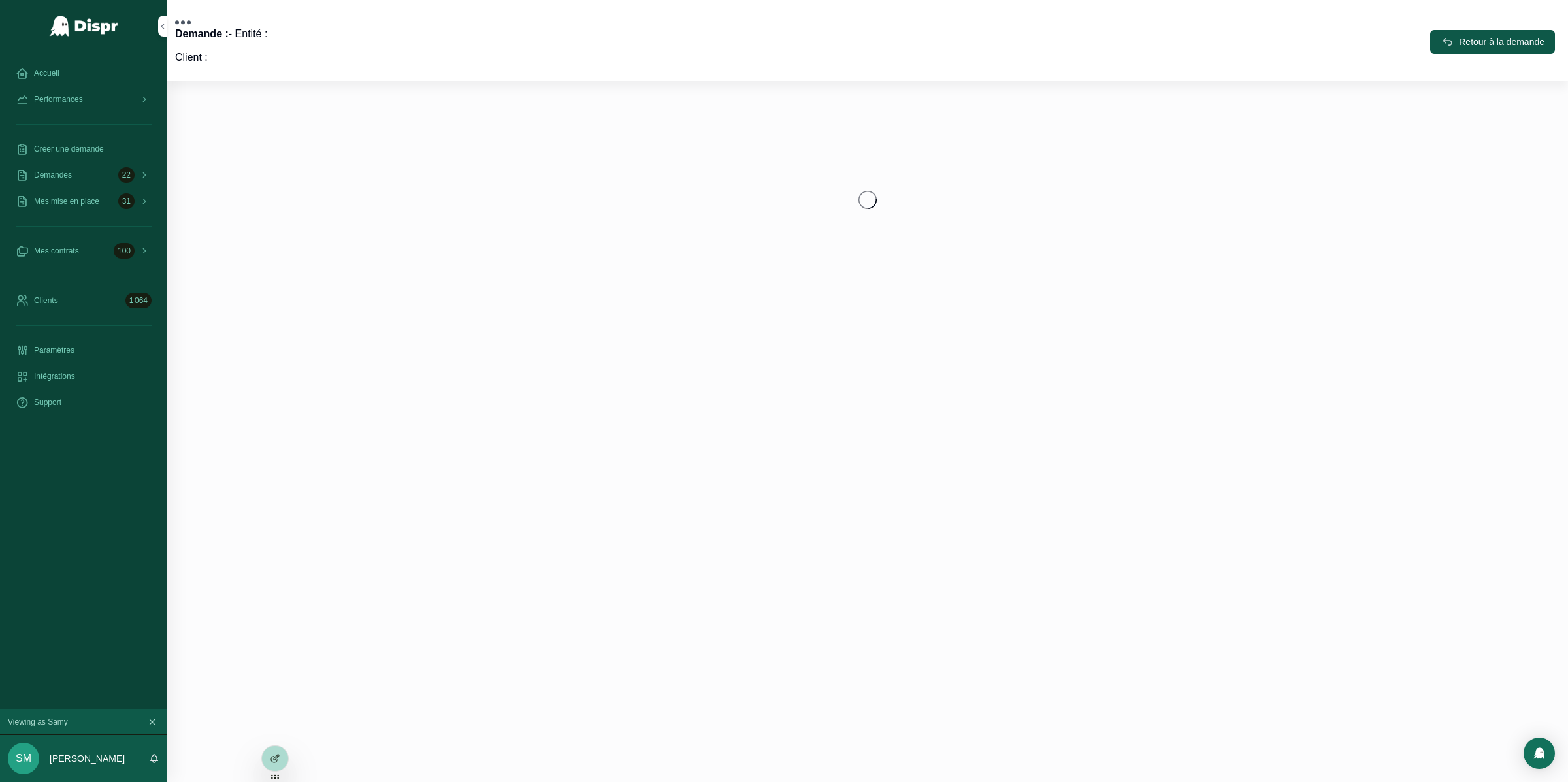
scroll to position [0, 0]
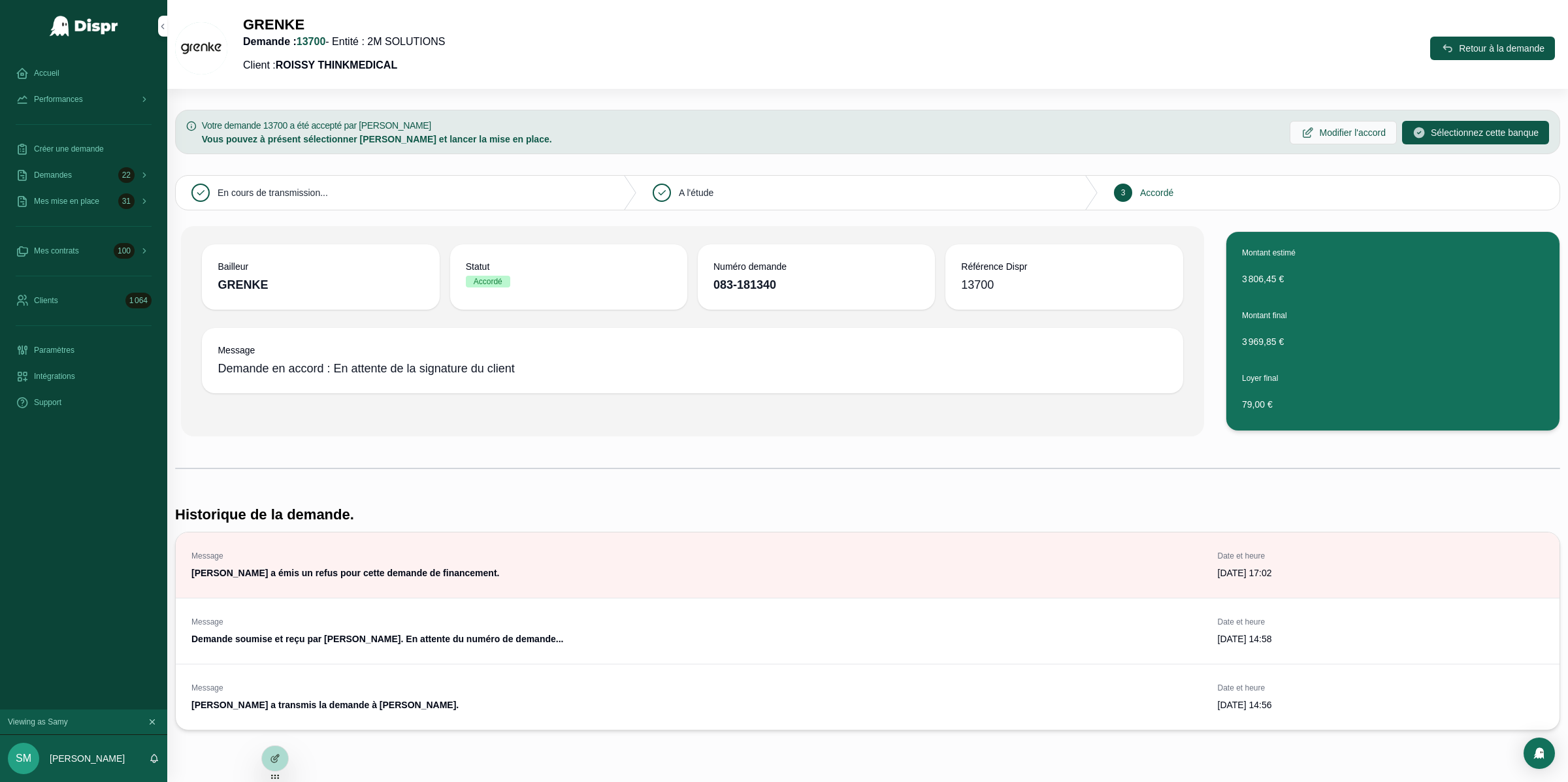
click at [739, 285] on strong "083-181340" at bounding box center [745, 285] width 63 height 13
click at [743, 286] on strong "083-181340" at bounding box center [745, 285] width 63 height 13
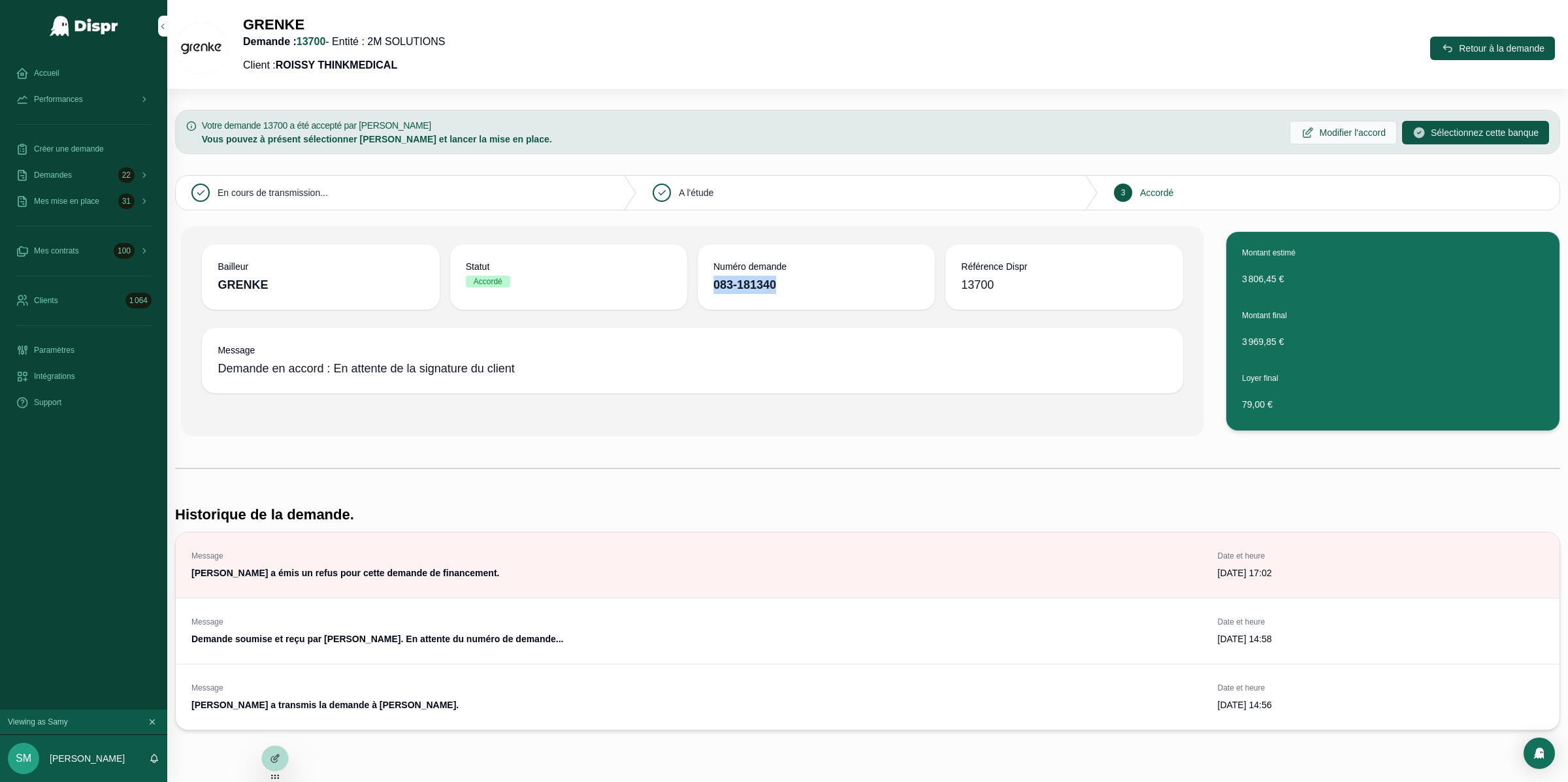
click at [743, 286] on strong "083-181340" at bounding box center [745, 285] width 63 height 13
click at [817, 314] on div "Bailleur GRENKE Statut Accordé Numéro demande 083-181340 Référence Dispr 13700" at bounding box center [693, 277] width 997 height 76
click at [1071, 42] on div "GRENKE Demande : 13700 - Entité : 2M SOLUTIONS Client : ROISSY THINKMEDICAL Ret…" at bounding box center [868, 49] width 1385 height 66
